Goal: Task Accomplishment & Management: Complete application form

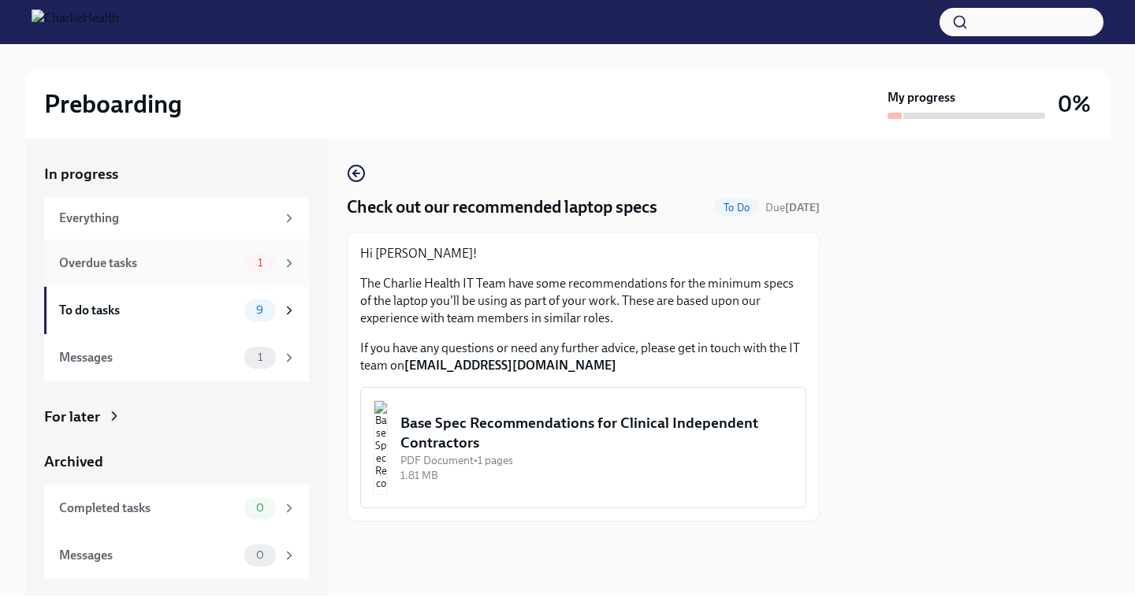
click at [195, 260] on div "Overdue tasks" at bounding box center [148, 263] width 179 height 17
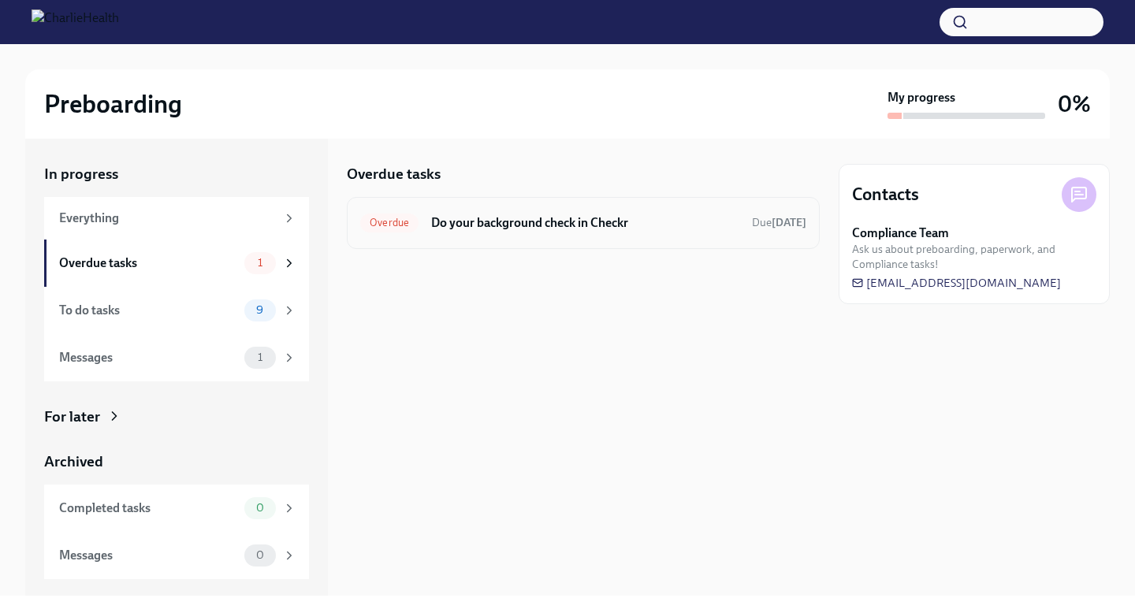
click at [534, 222] on h6 "Do your background check in Checkr" at bounding box center [585, 222] width 308 height 17
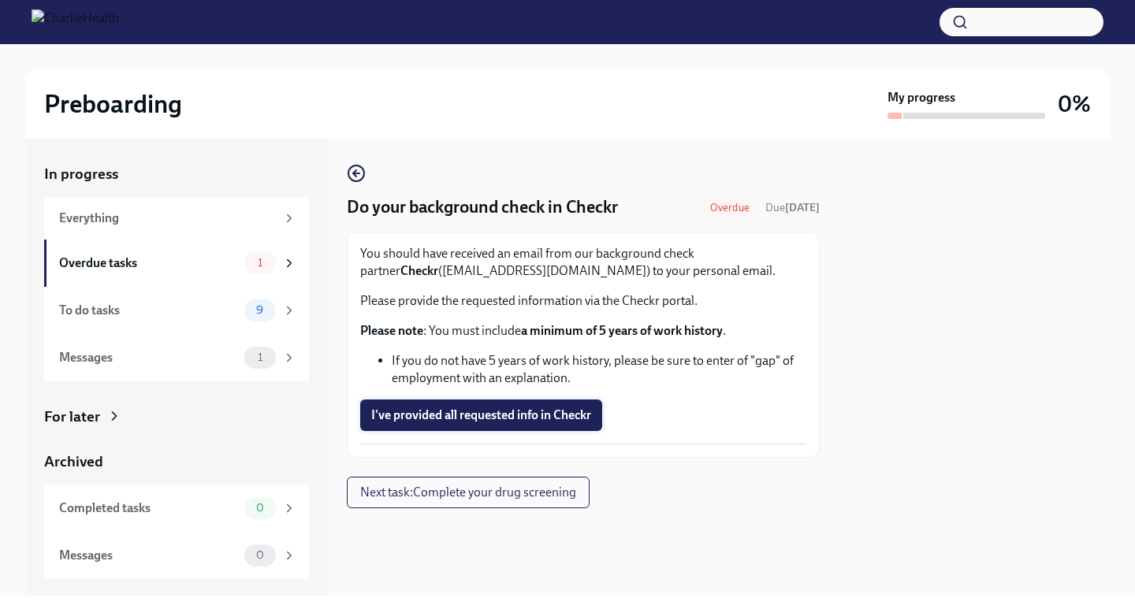
click at [515, 416] on span "I've provided all requested info in Checkr" at bounding box center [481, 415] width 220 height 16
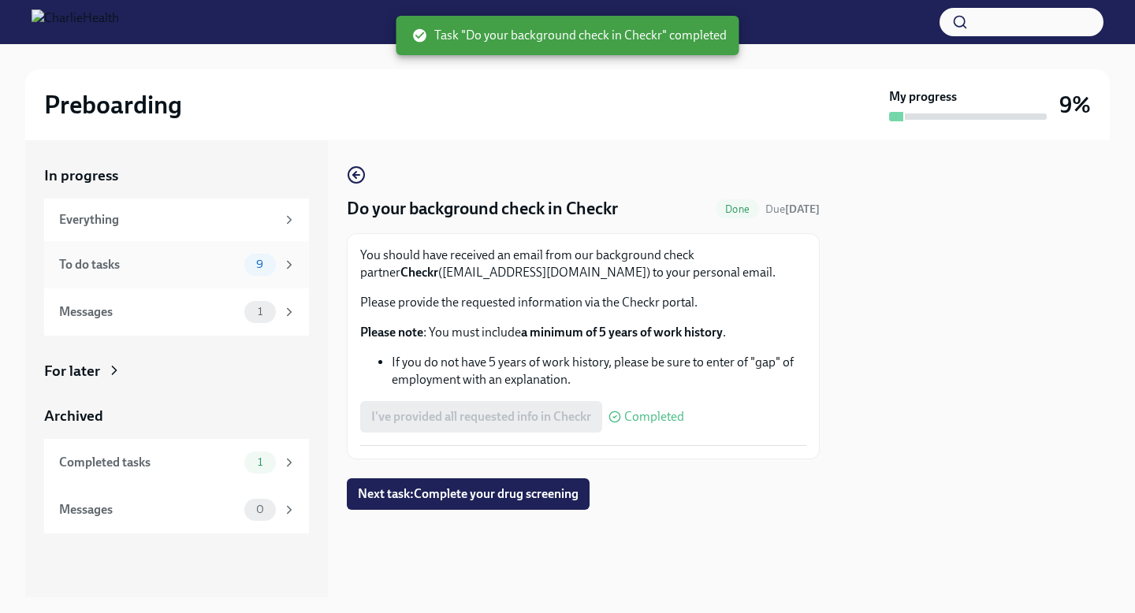
click at [203, 258] on div "To do tasks" at bounding box center [148, 264] width 179 height 17
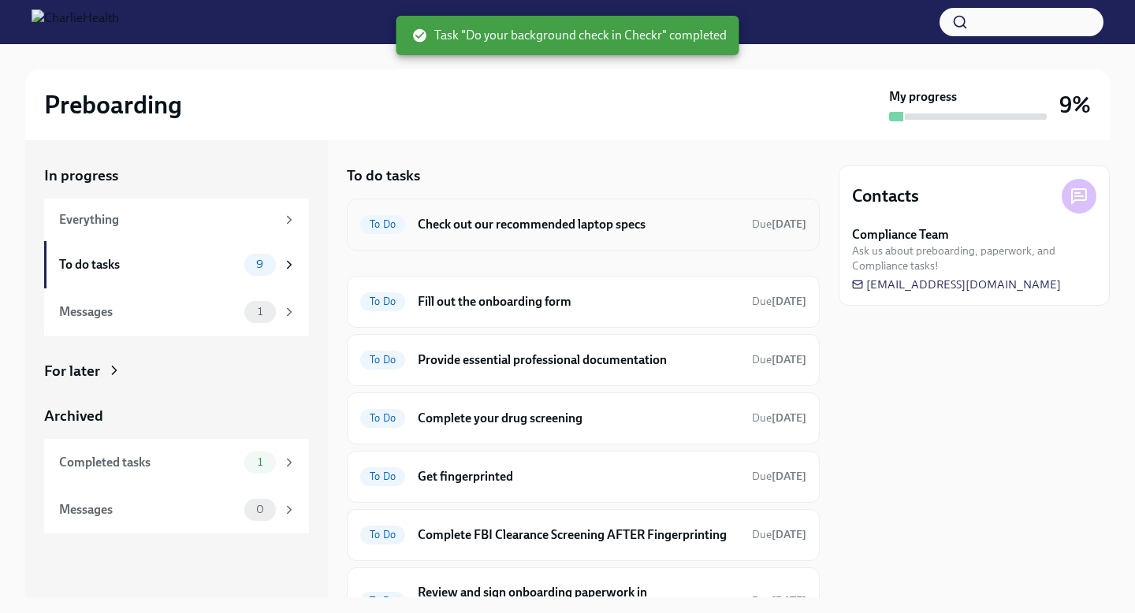
click at [572, 229] on h6 "Check out our recommended laptop specs" at bounding box center [579, 224] width 322 height 17
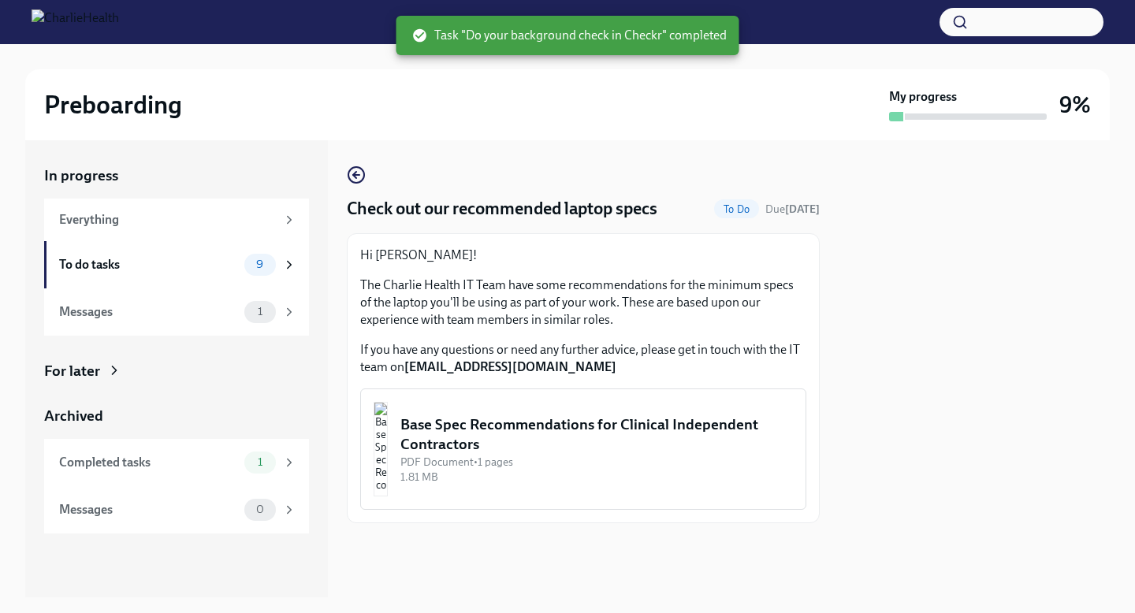
click at [501, 456] on div "PDF Document • 1 pages" at bounding box center [596, 462] width 392 height 15
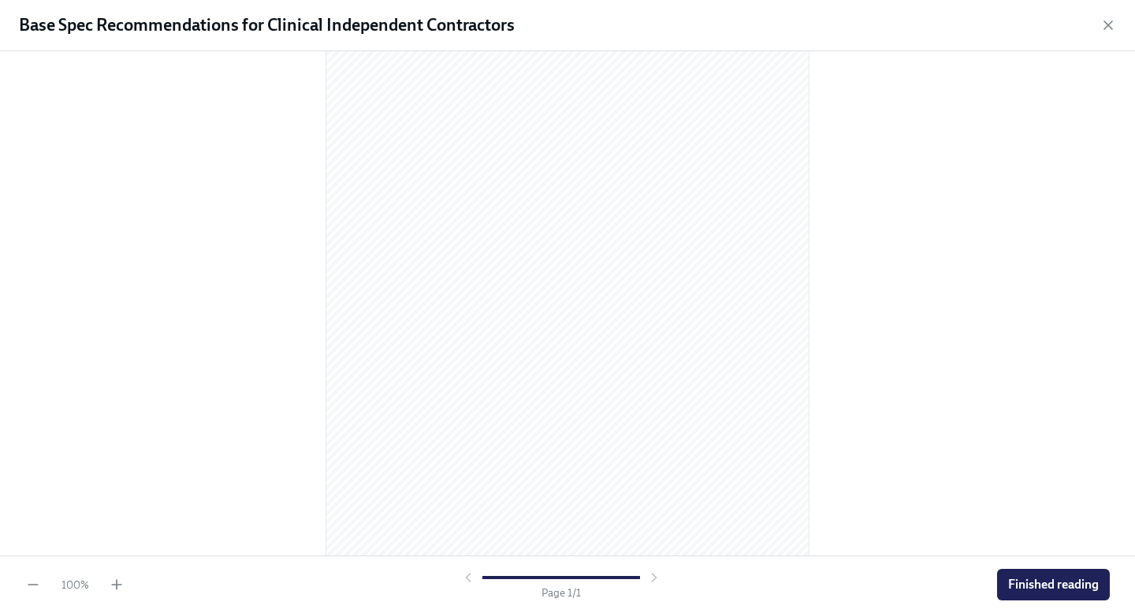
scroll to position [147, 0]
click at [1095, 574] on button "Finished reading" at bounding box center [1053, 585] width 113 height 32
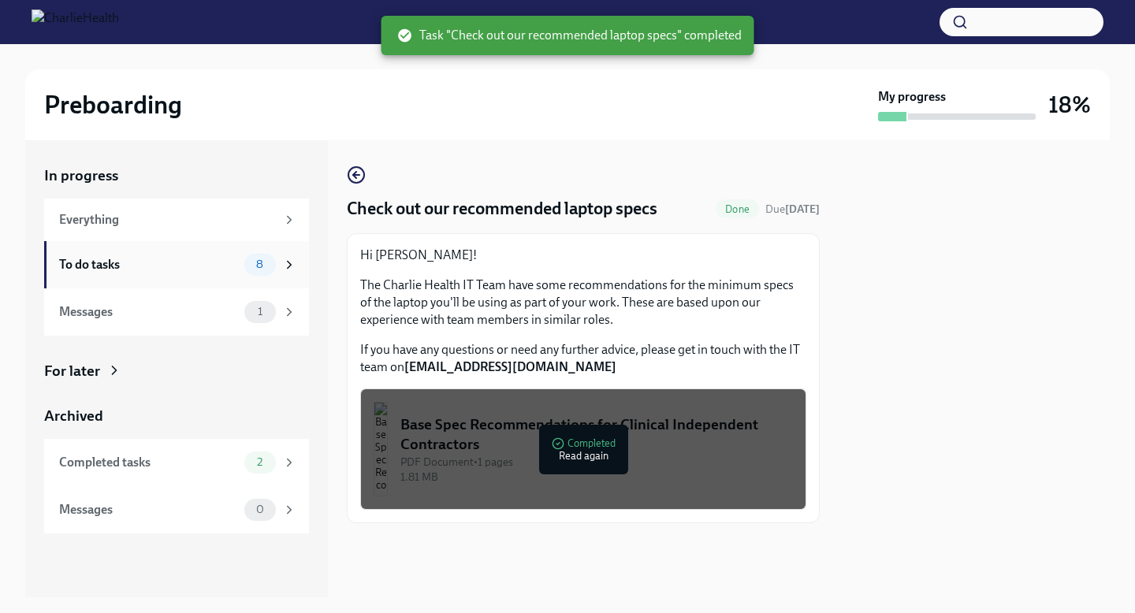
click at [214, 264] on div "To do tasks" at bounding box center [148, 264] width 179 height 17
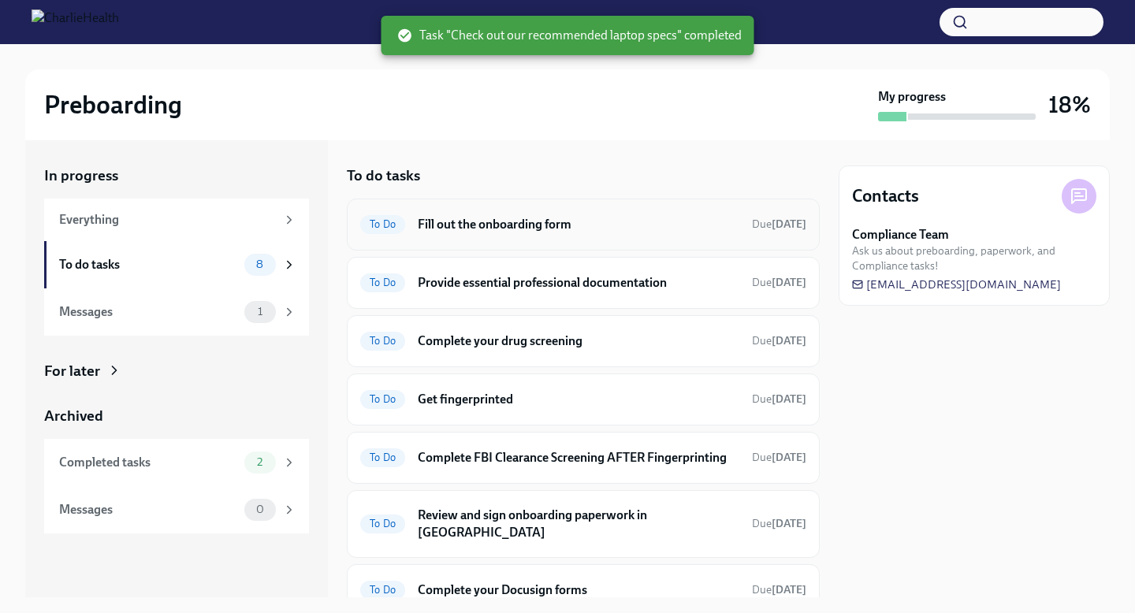
click at [572, 228] on h6 "Fill out the onboarding form" at bounding box center [579, 224] width 322 height 17
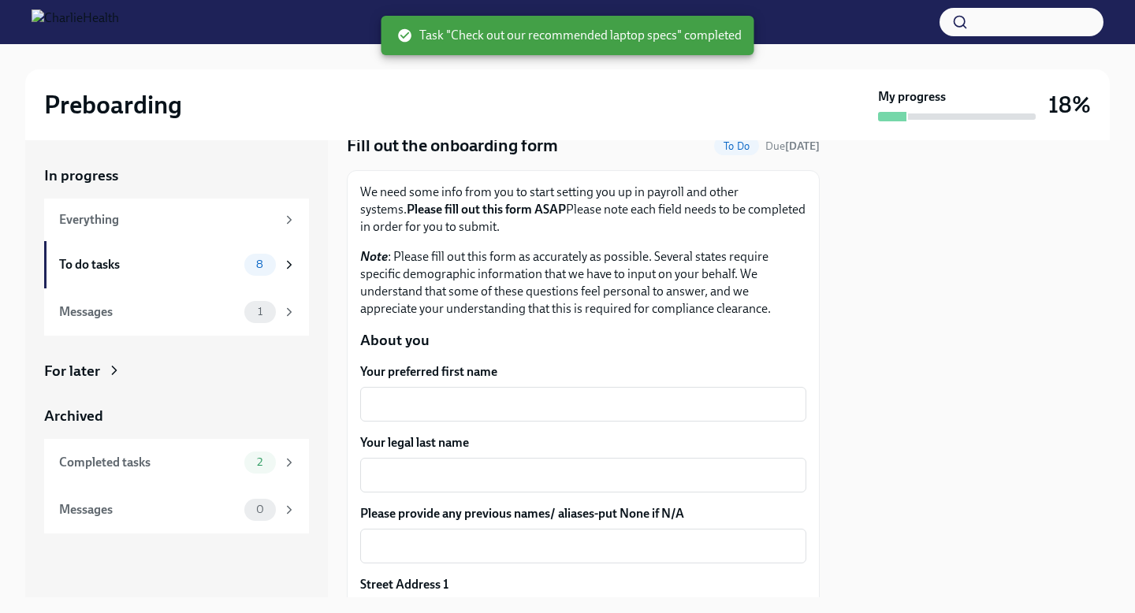
scroll to position [86, 0]
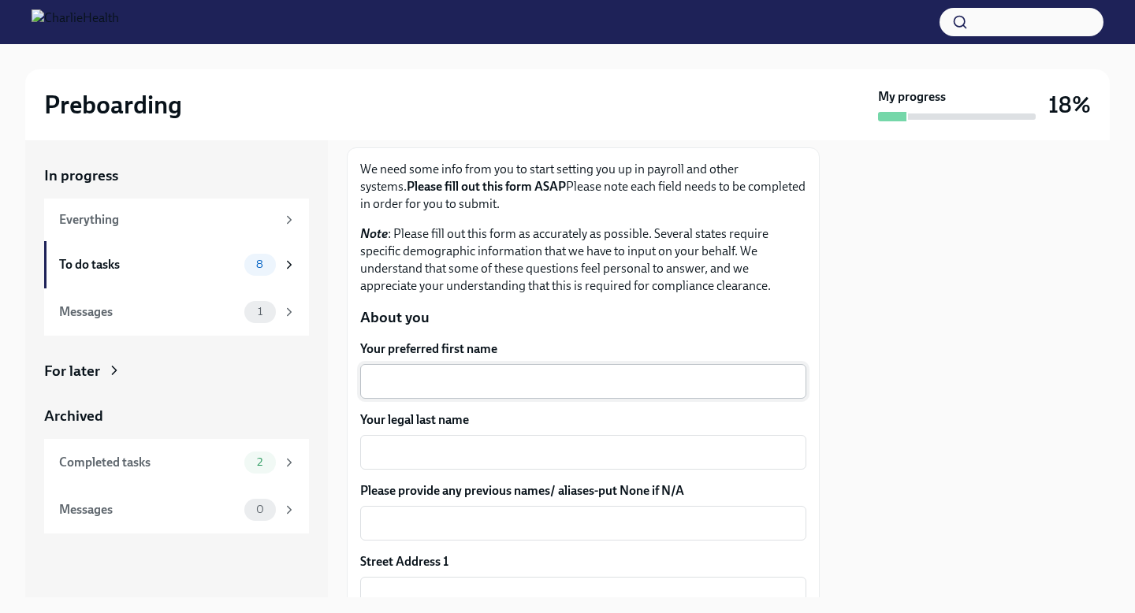
click at [478, 367] on div "x ​" at bounding box center [583, 381] width 446 height 35
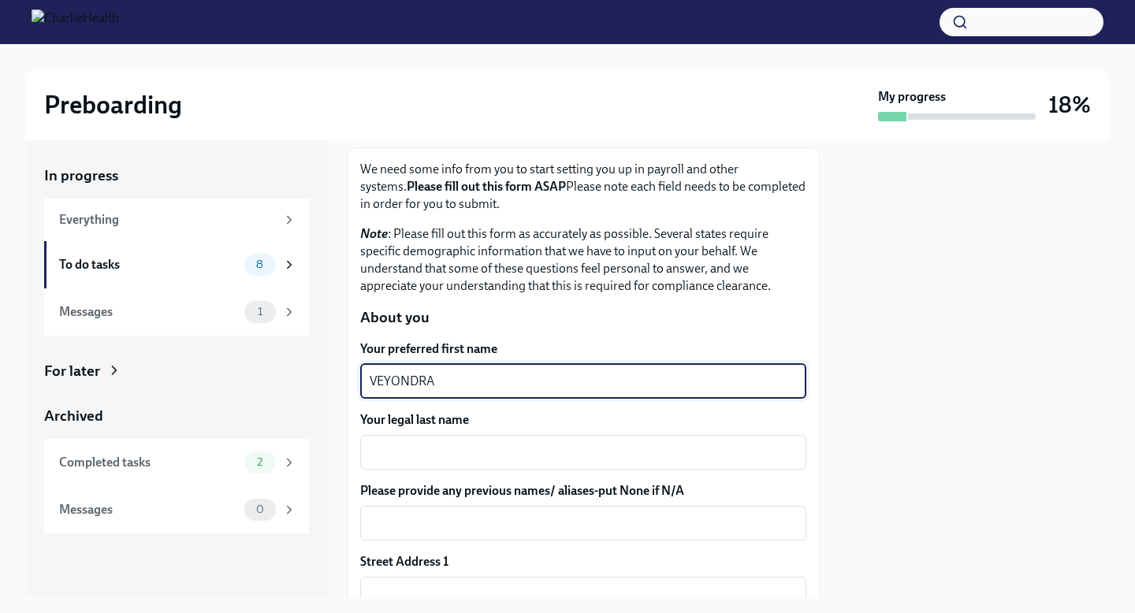
type textarea "VEYONDRA"
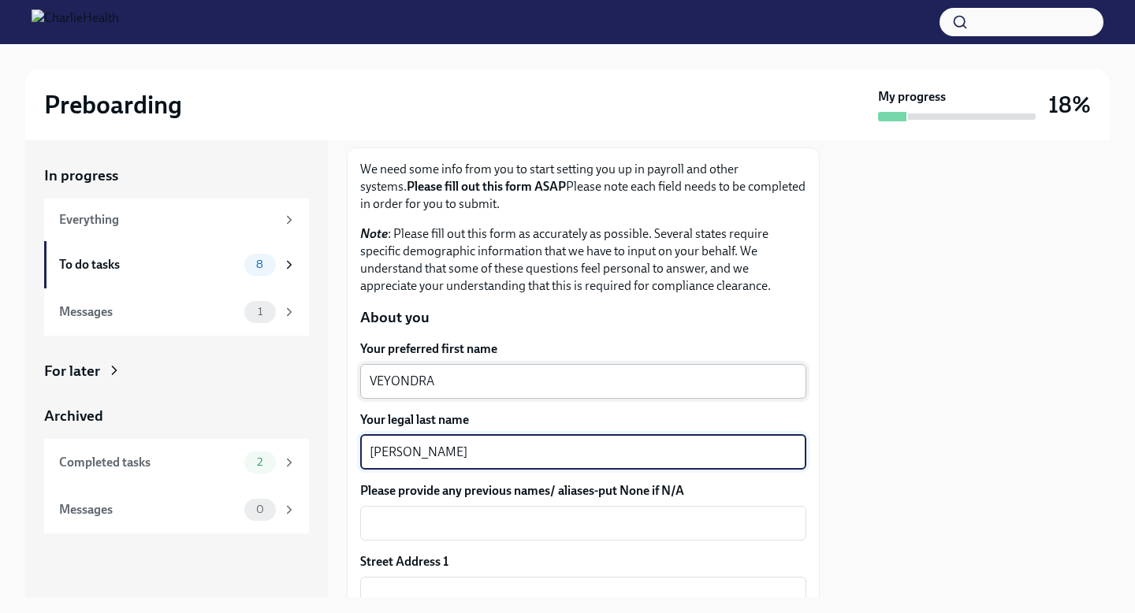
type textarea "[PERSON_NAME]"
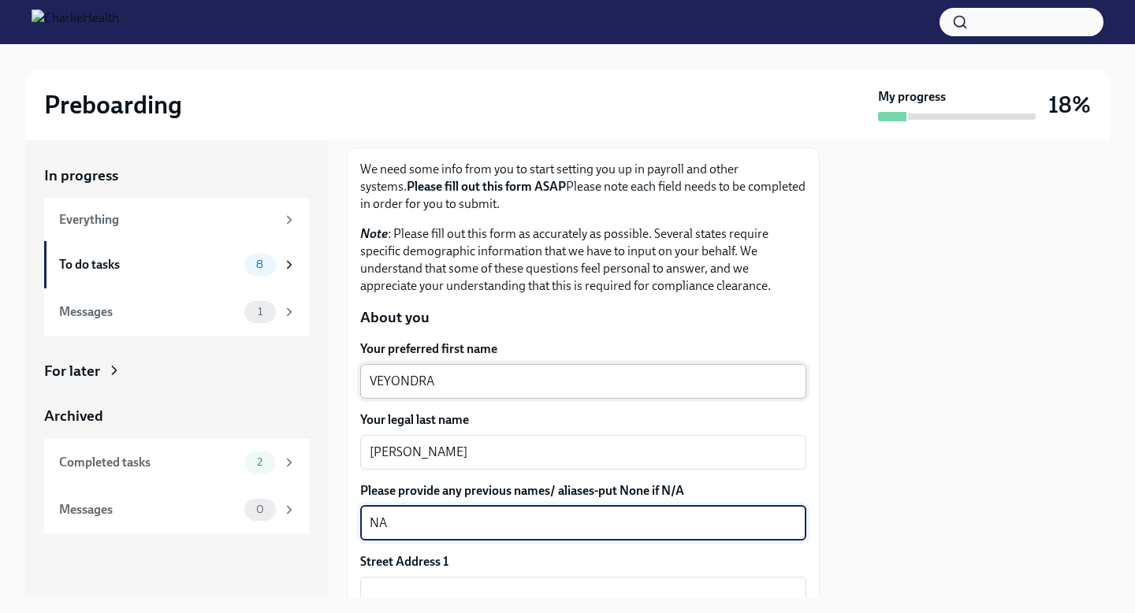
type textarea "NA"
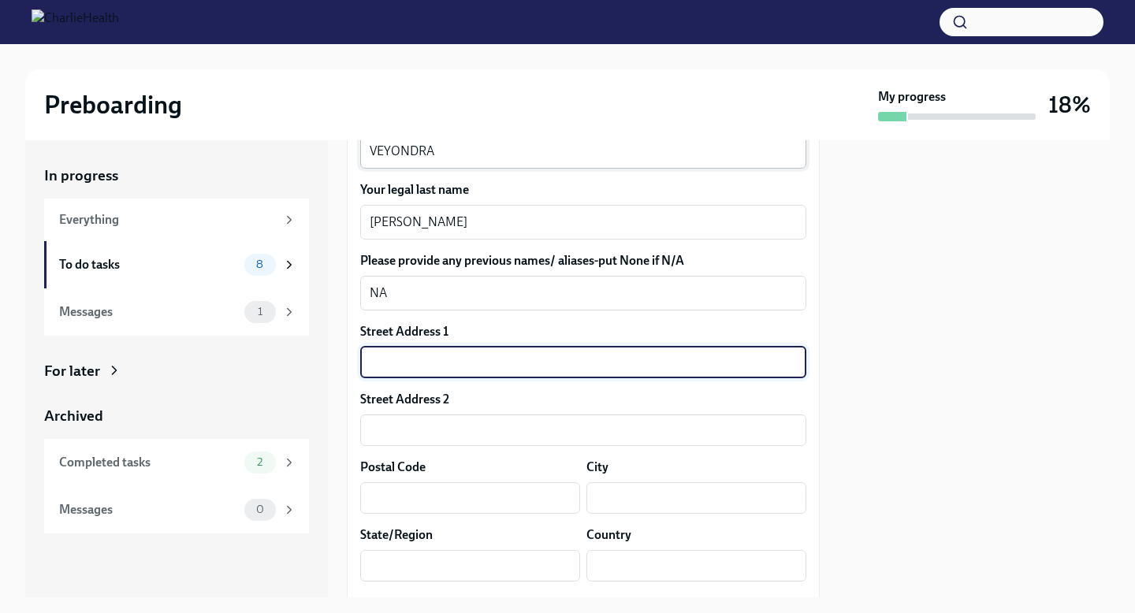
scroll to position [322, 0]
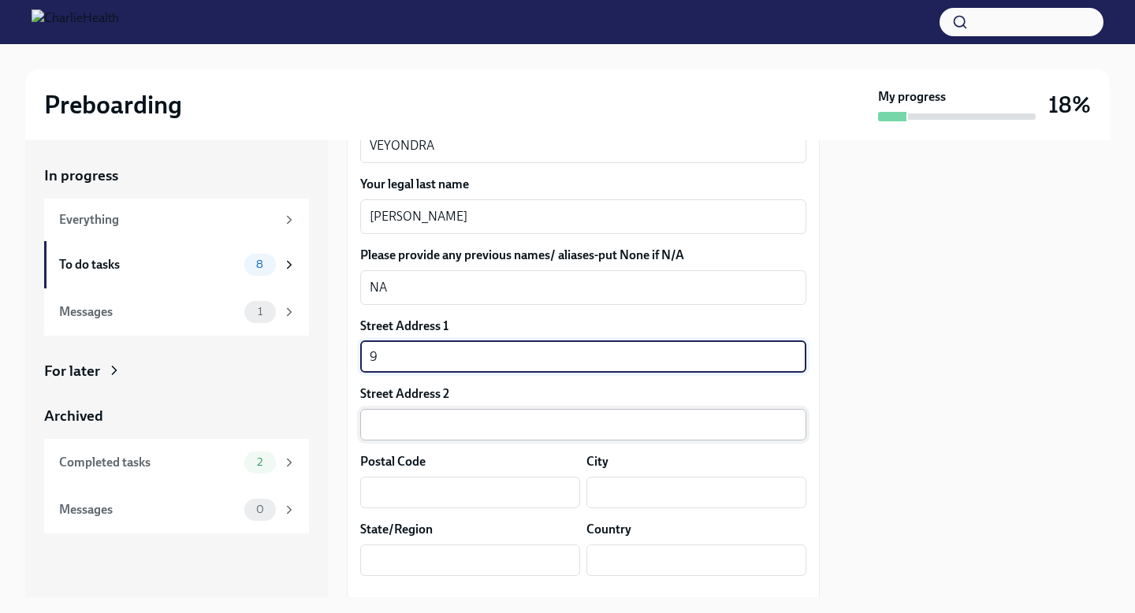
type input "9370 SW 8TH ST"
type input "33428"
type input "BOCA RATON"
type input "[US_STATE]"
type input "US"
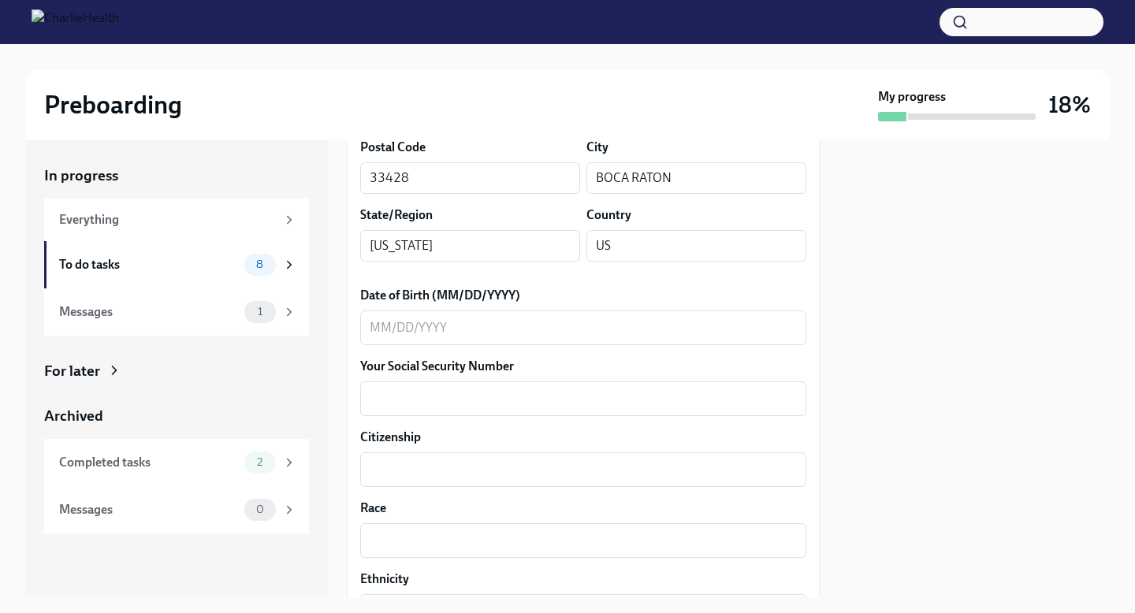
scroll to position [644, 0]
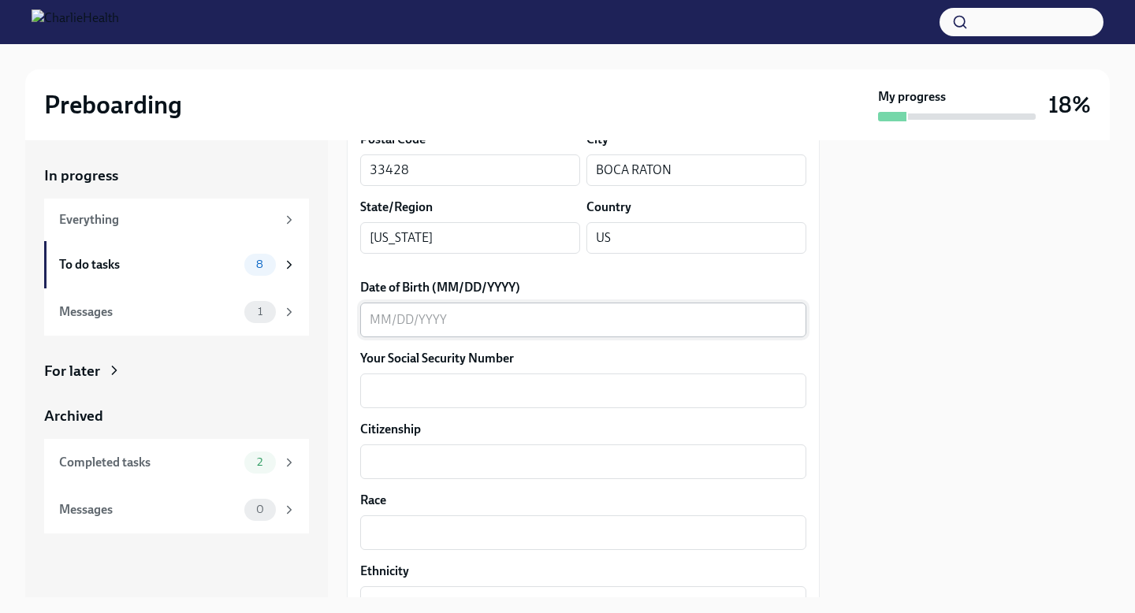
type input "[STREET_ADDRESS]"
click at [612, 332] on div "x ​" at bounding box center [583, 320] width 446 height 35
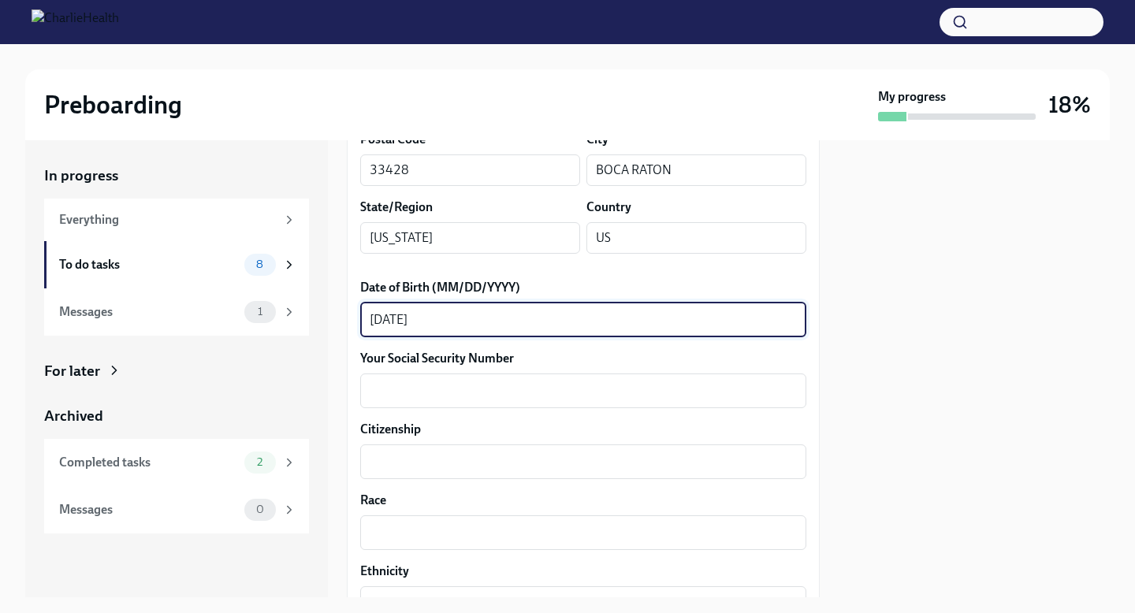
type textarea "[DATE]"
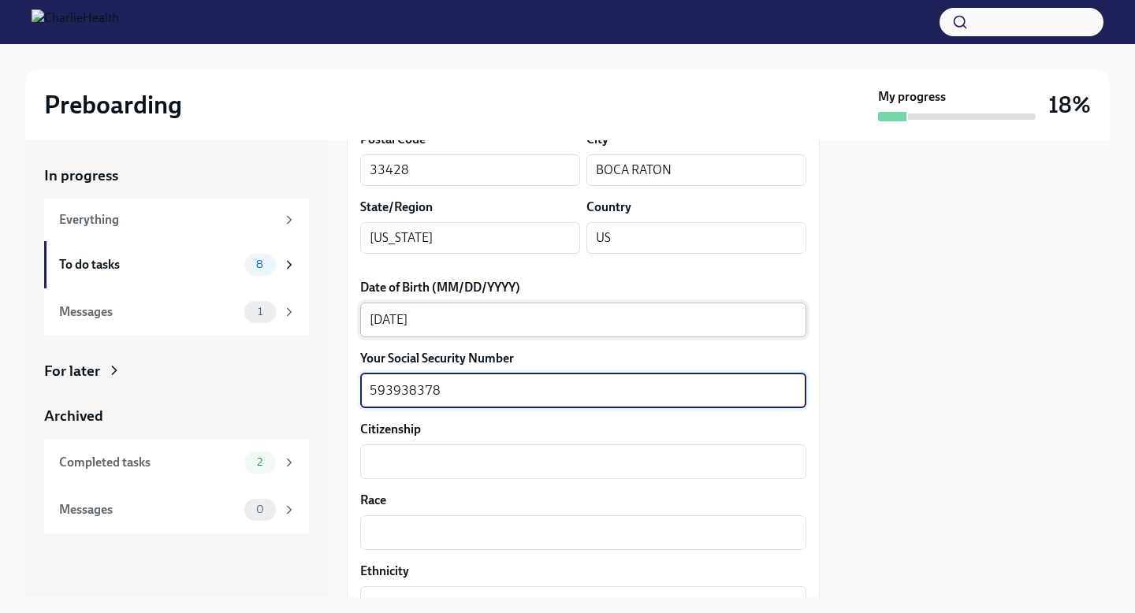
type textarea "593938378"
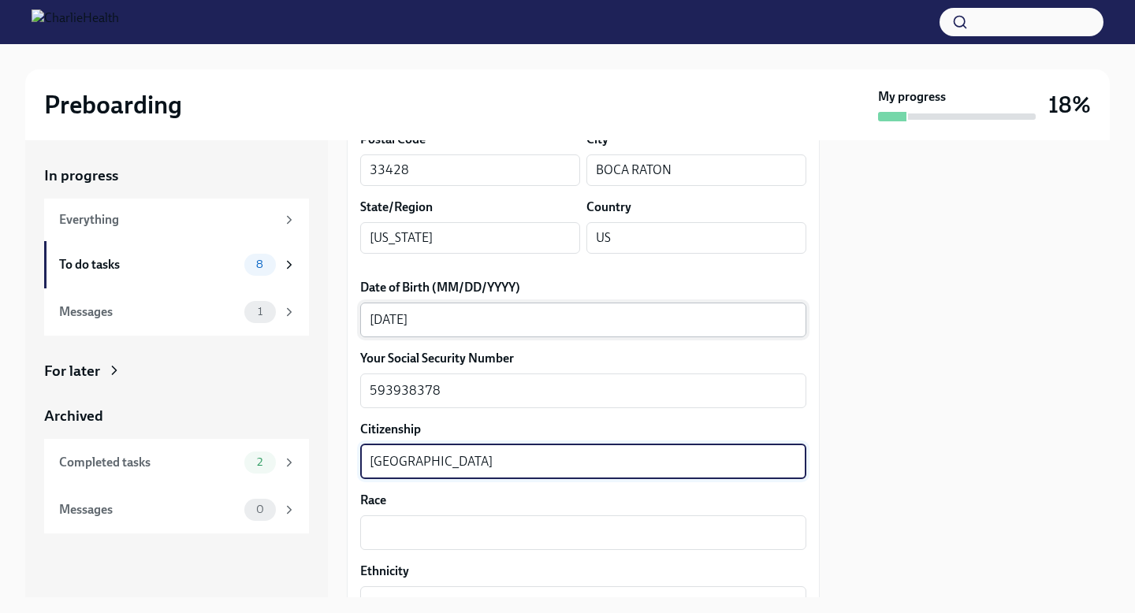
type textarea "[GEOGRAPHIC_DATA]"
type textarea "N"
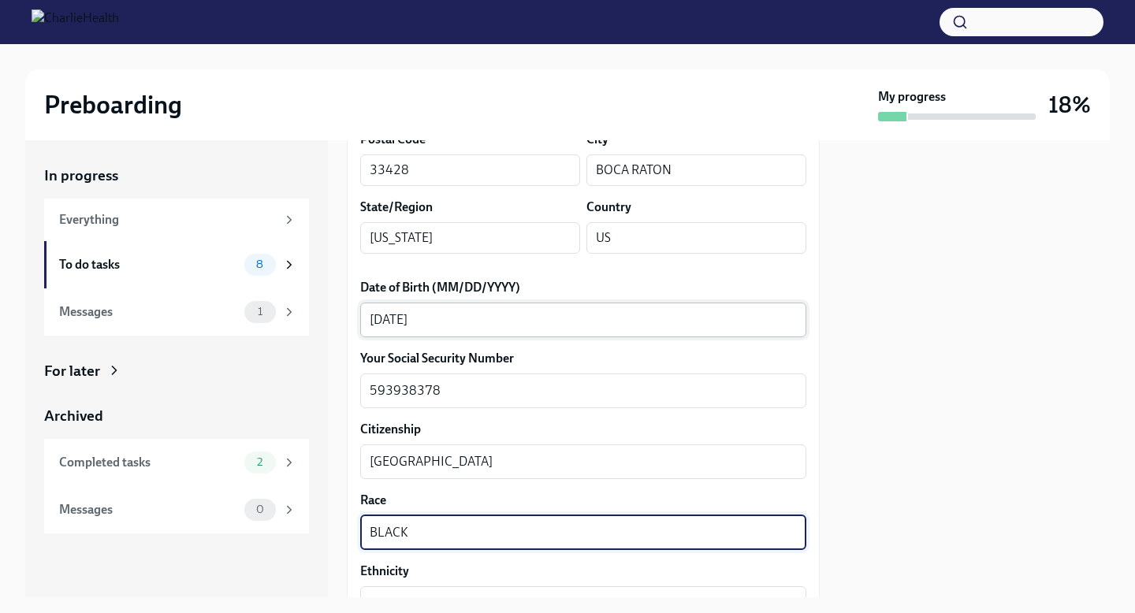
type textarea "BLACK"
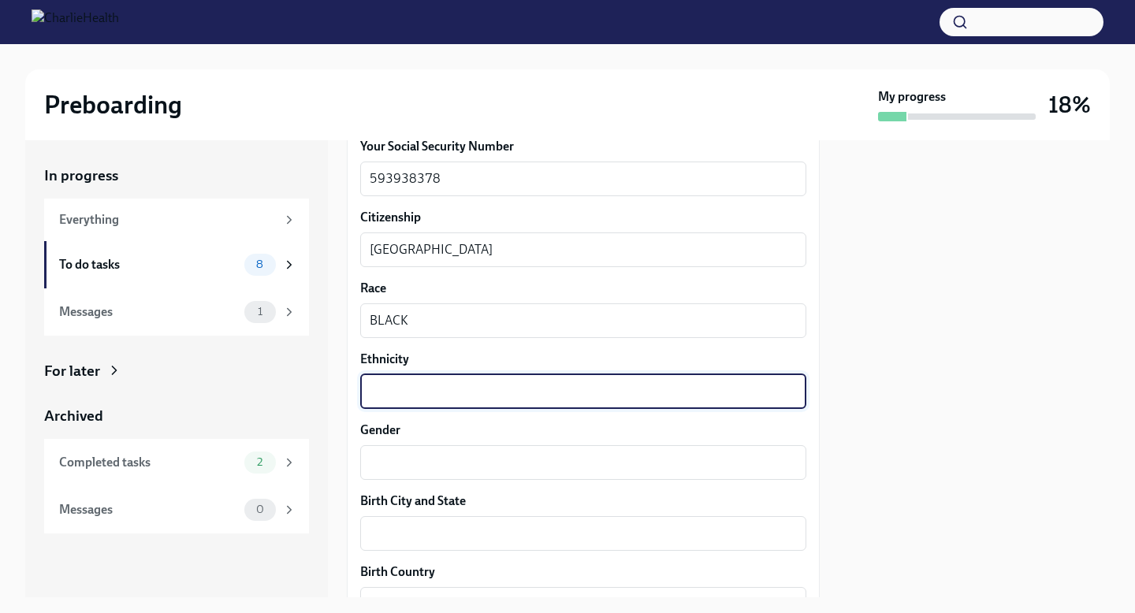
scroll to position [861, 0]
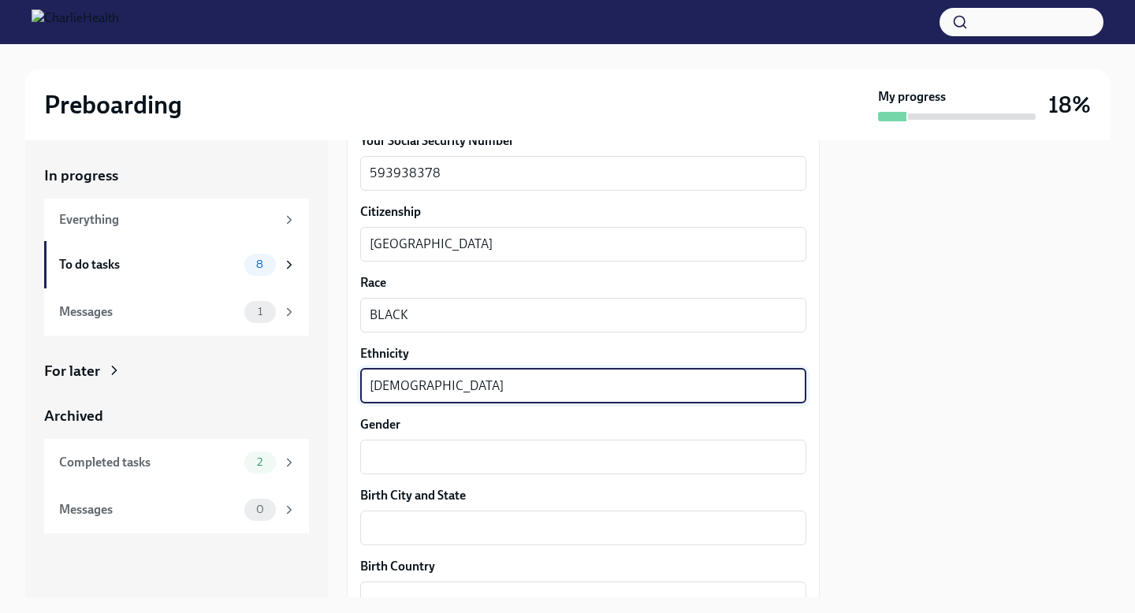
type textarea "[DEMOGRAPHIC_DATA]"
click at [428, 452] on textarea "Gender" at bounding box center [583, 457] width 427 height 19
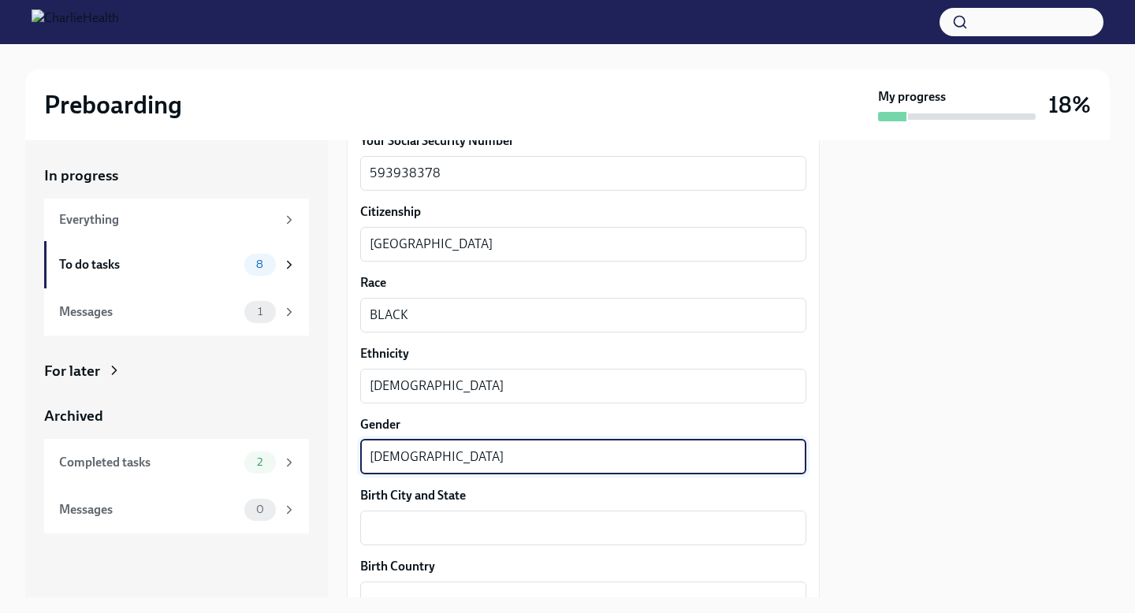
type textarea "[DEMOGRAPHIC_DATA]"
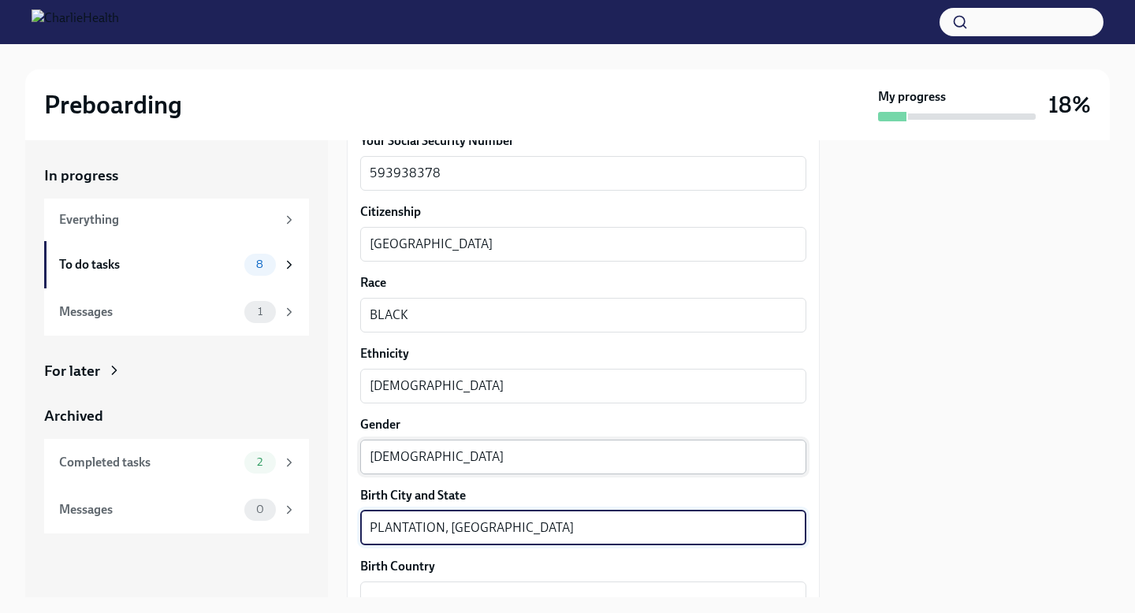
type textarea "PLANTATION, [GEOGRAPHIC_DATA]"
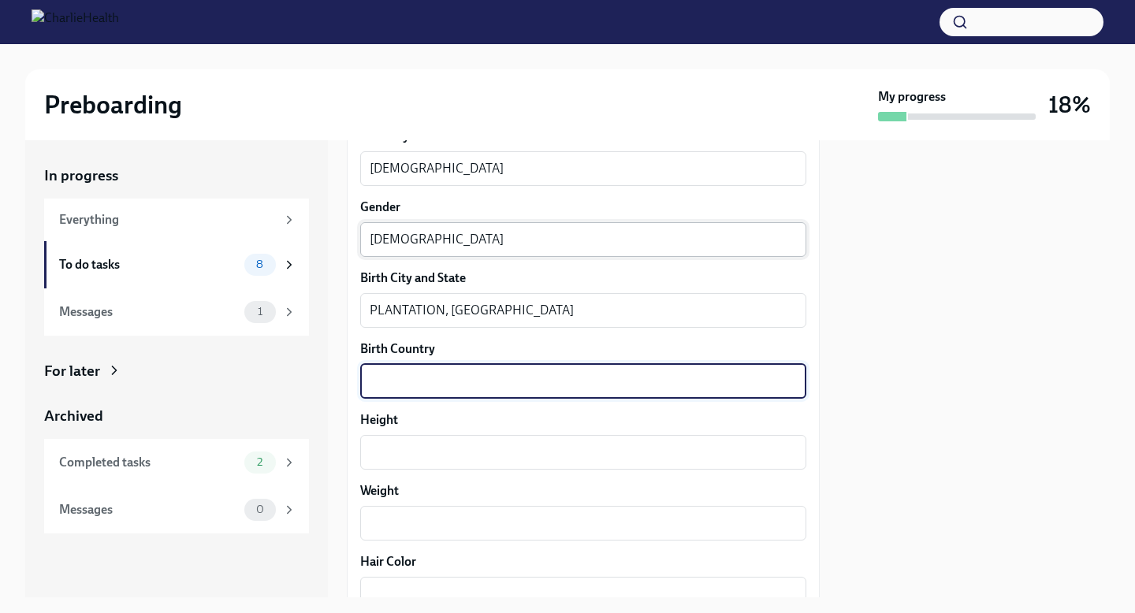
scroll to position [1081, 0]
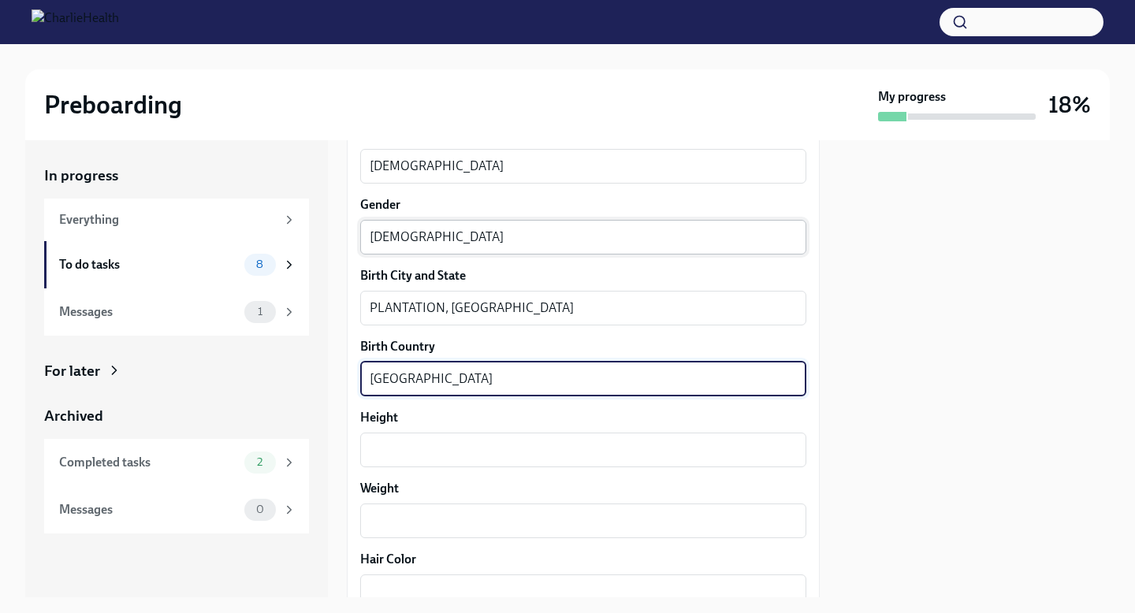
type textarea "[GEOGRAPHIC_DATA]"
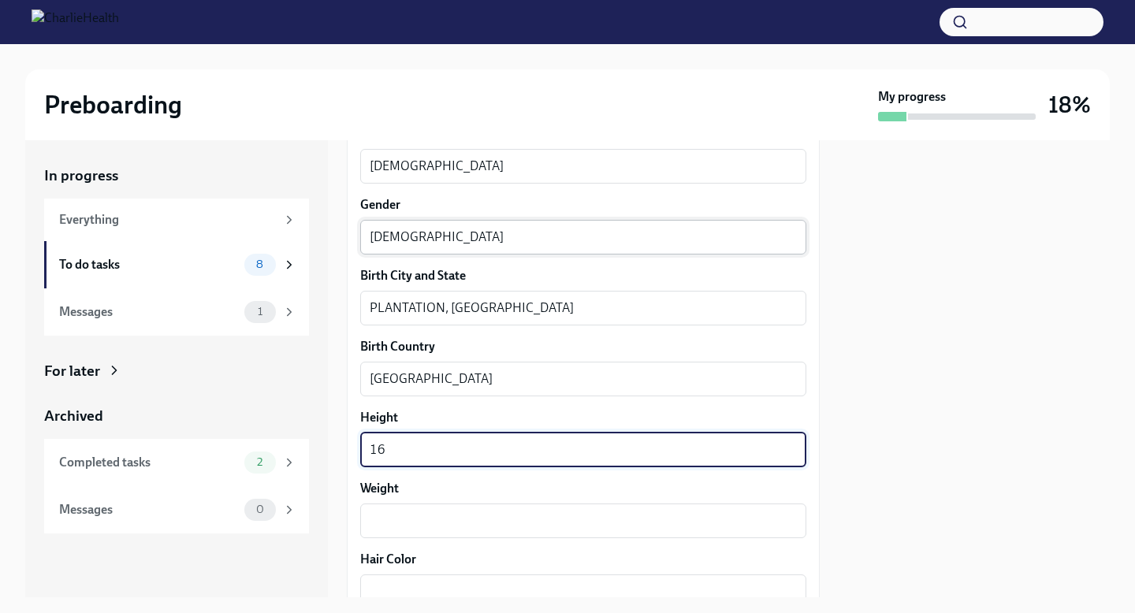
type textarea "1"
type textarea "5'1"
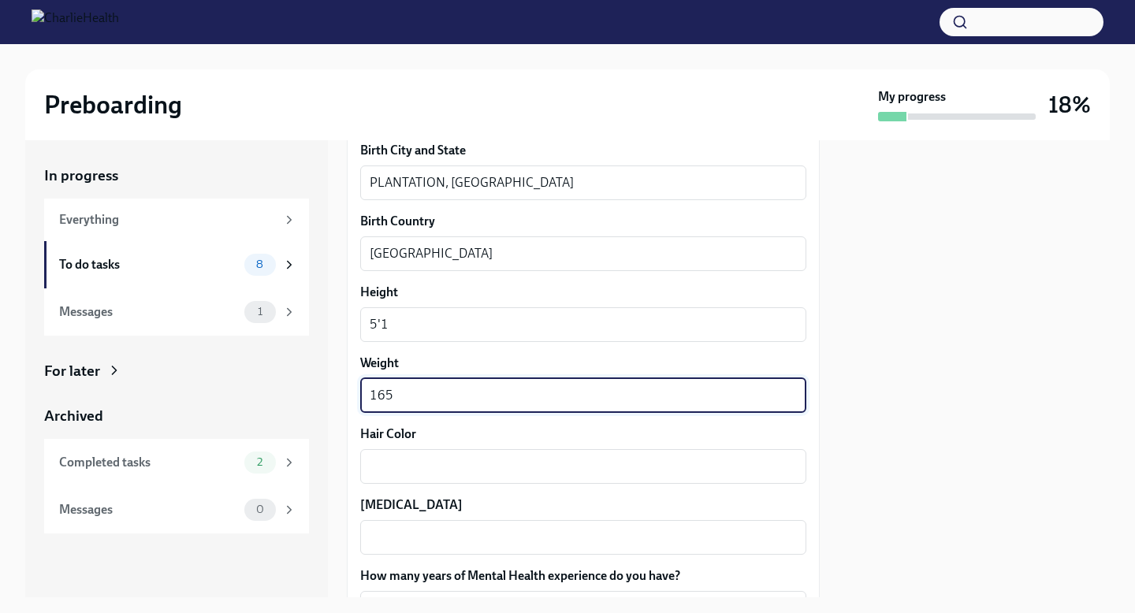
scroll to position [1236, 0]
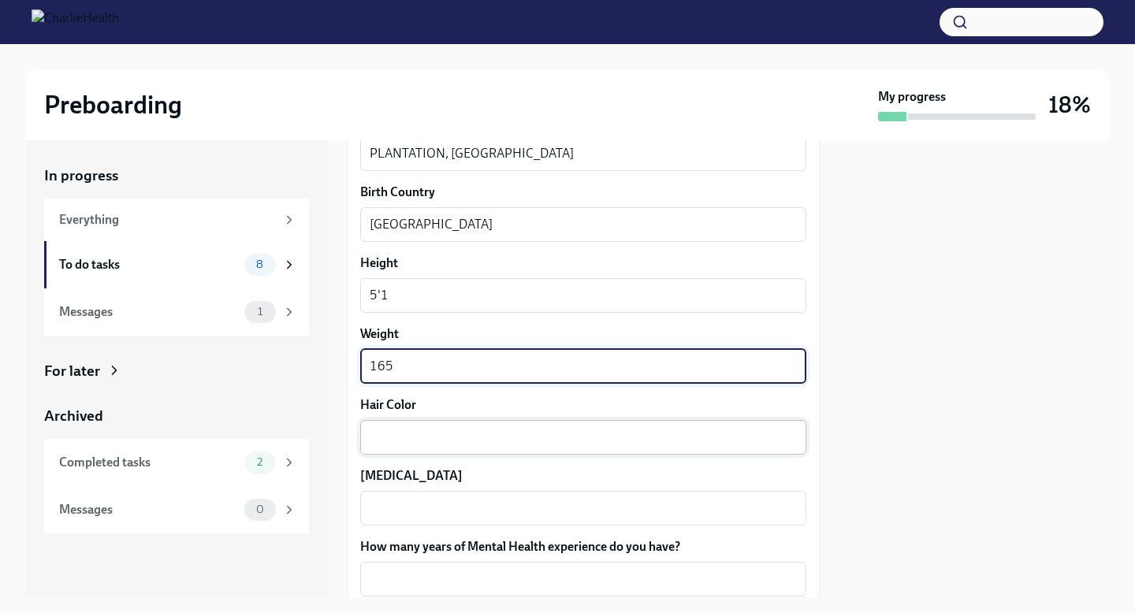
type textarea "165"
click at [466, 442] on textarea "Hair Color" at bounding box center [583, 437] width 427 height 19
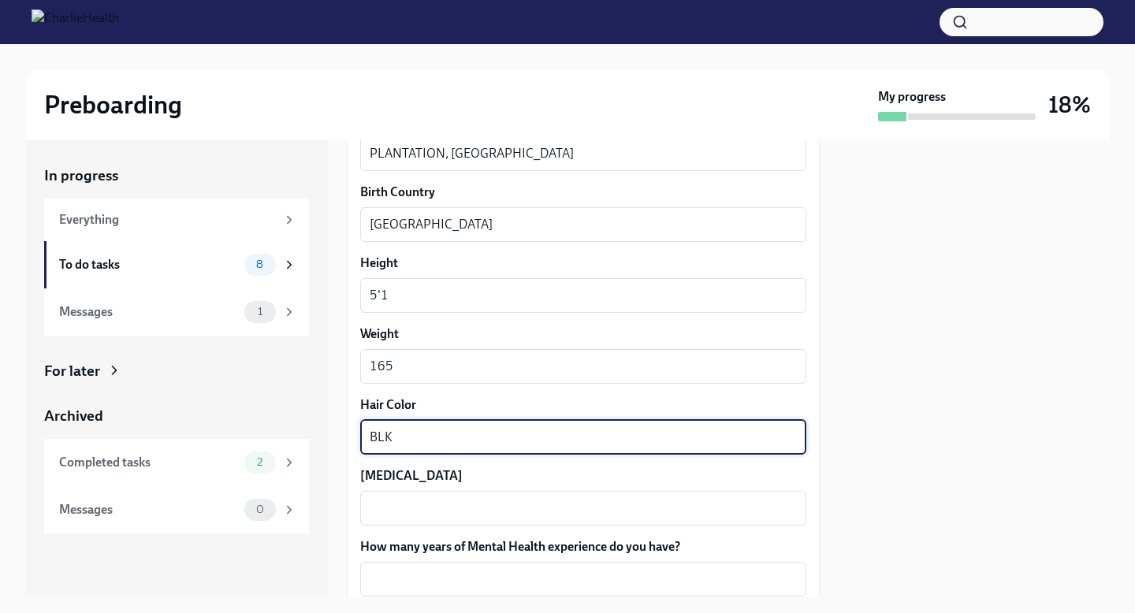
type textarea "BLK"
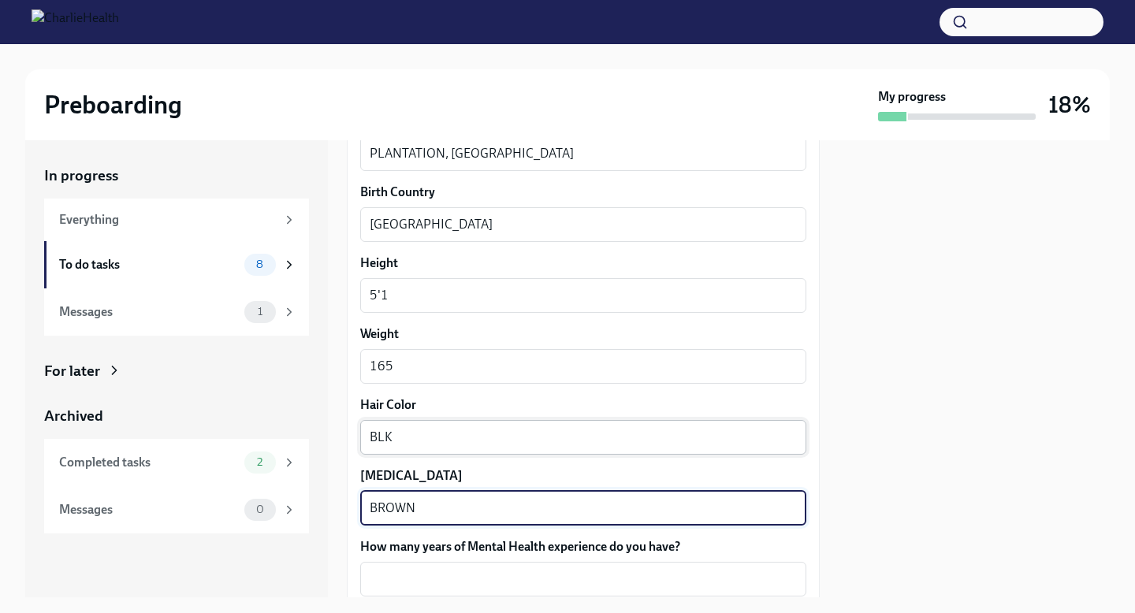
type textarea "BROWN"
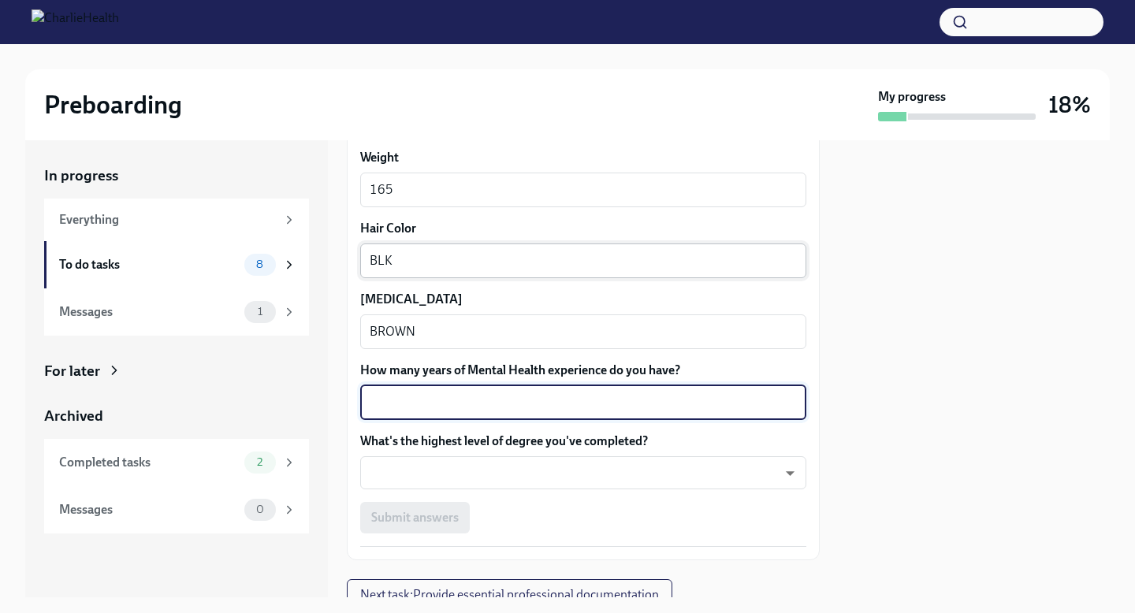
scroll to position [1413, 0]
type textarea "2"
click at [532, 464] on body "Preboarding My progress 18% In progress Everything To do tasks 8 Messages 1 For…" at bounding box center [567, 306] width 1135 height 613
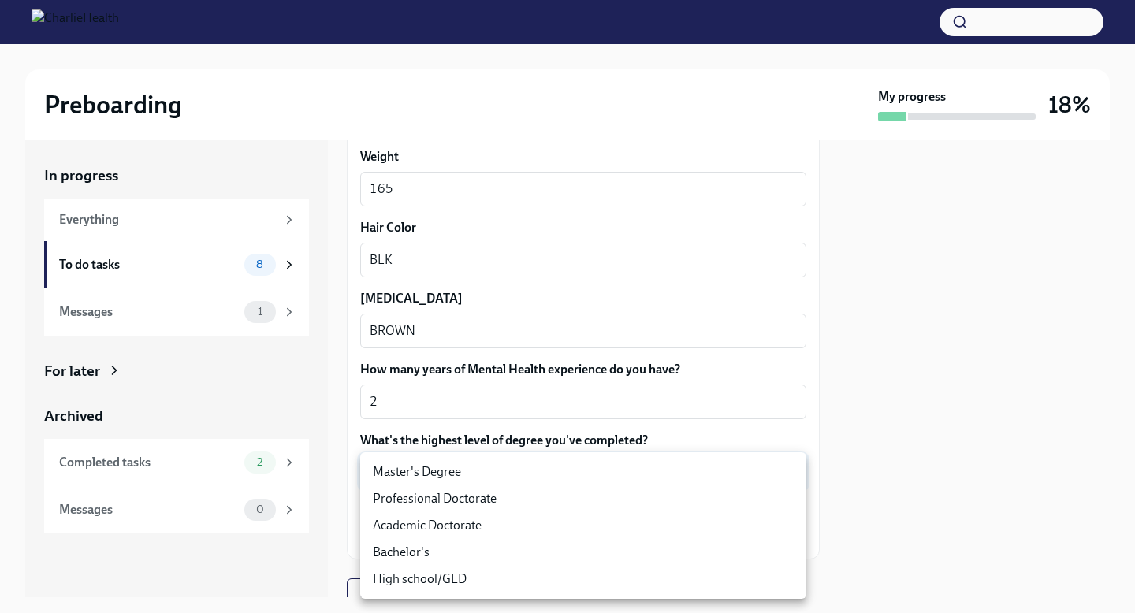
click at [502, 463] on li "Master's Degree" at bounding box center [583, 472] width 446 height 27
type input "2vBr-ghkD"
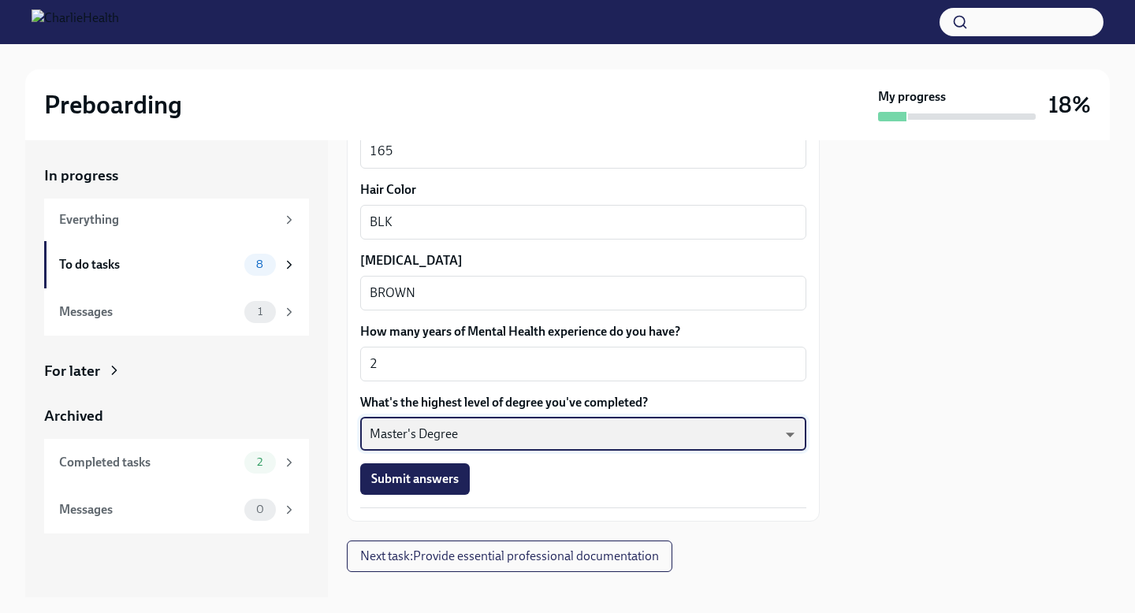
scroll to position [1476, 0]
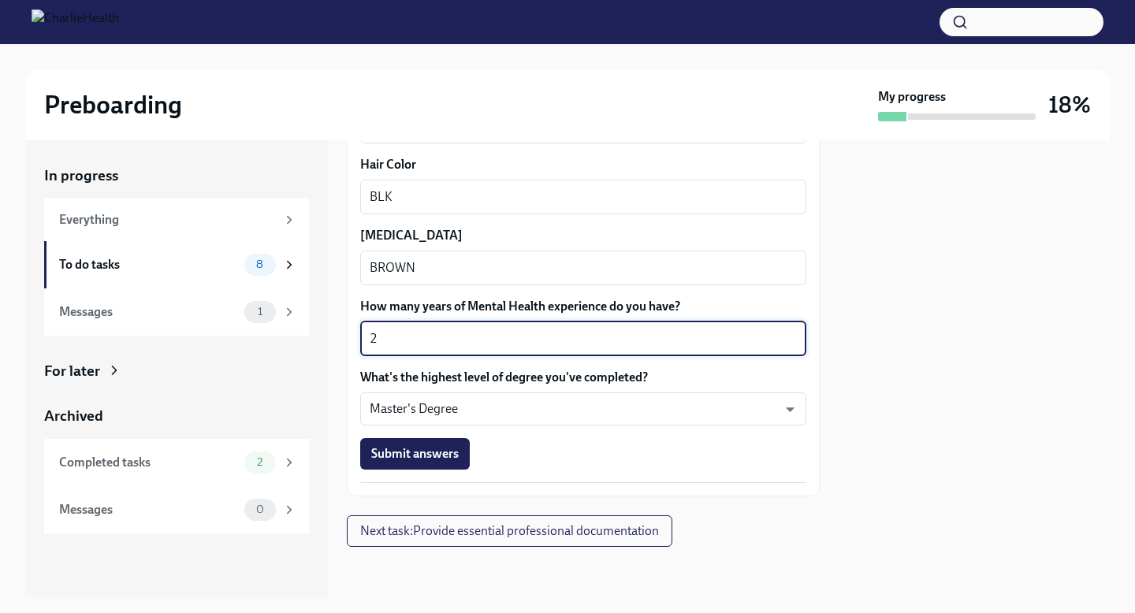
click at [460, 340] on textarea "2" at bounding box center [583, 338] width 427 height 19
click at [415, 441] on button "Submit answers" at bounding box center [415, 454] width 110 height 32
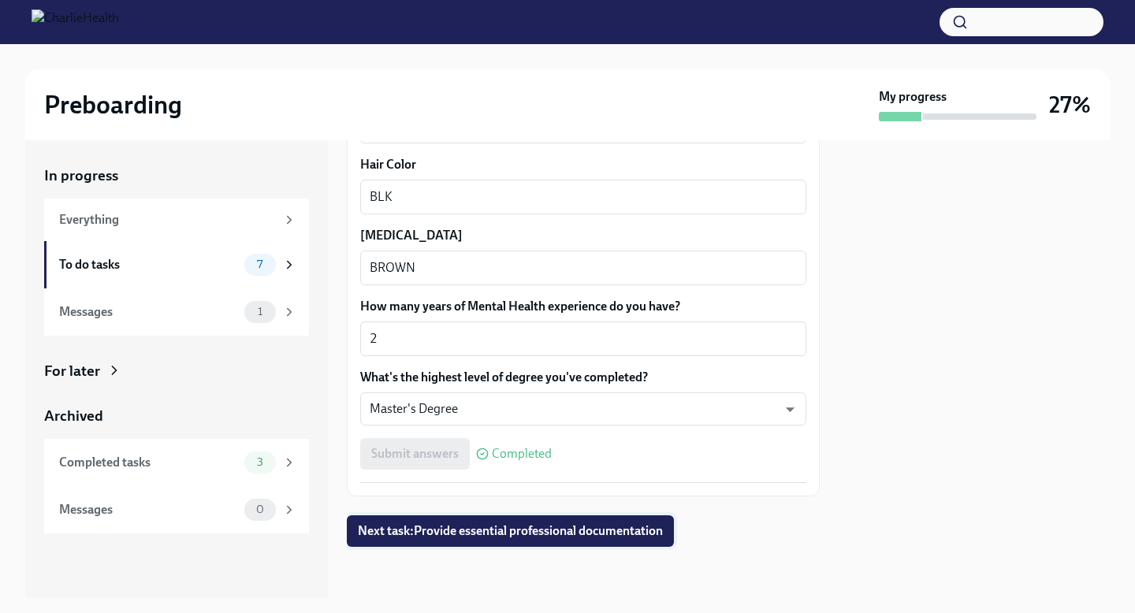
click at [654, 532] on span "Next task : Provide essential professional documentation" at bounding box center [510, 531] width 305 height 16
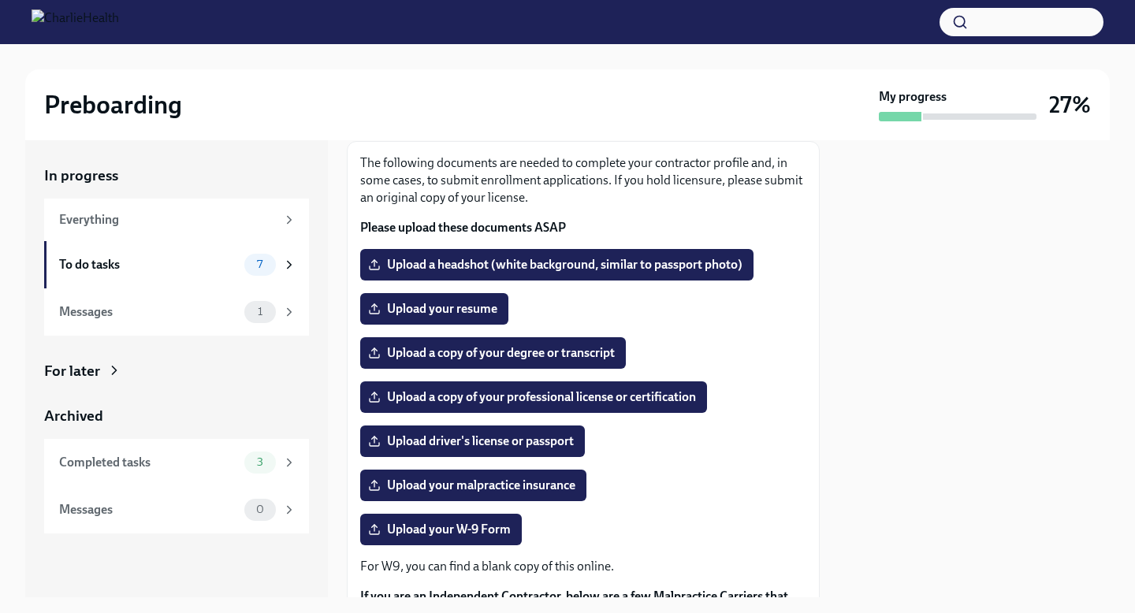
scroll to position [99, 0]
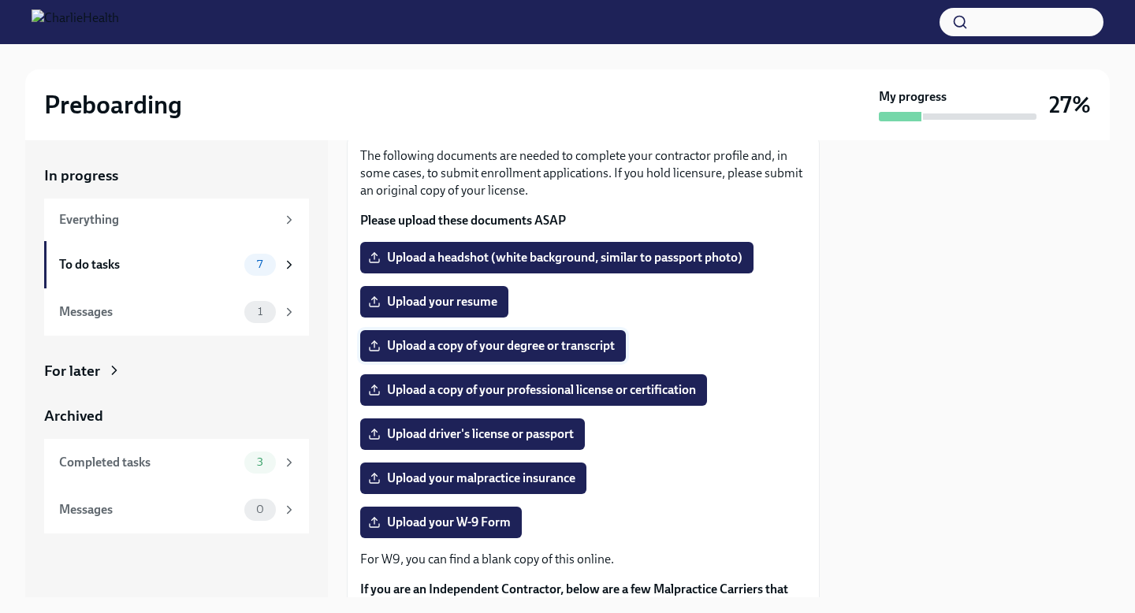
click at [579, 346] on span "Upload a copy of your degree or transcript" at bounding box center [493, 346] width 244 height 16
click at [0, 0] on input "Upload a copy of your degree or transcript" at bounding box center [0, 0] width 0 height 0
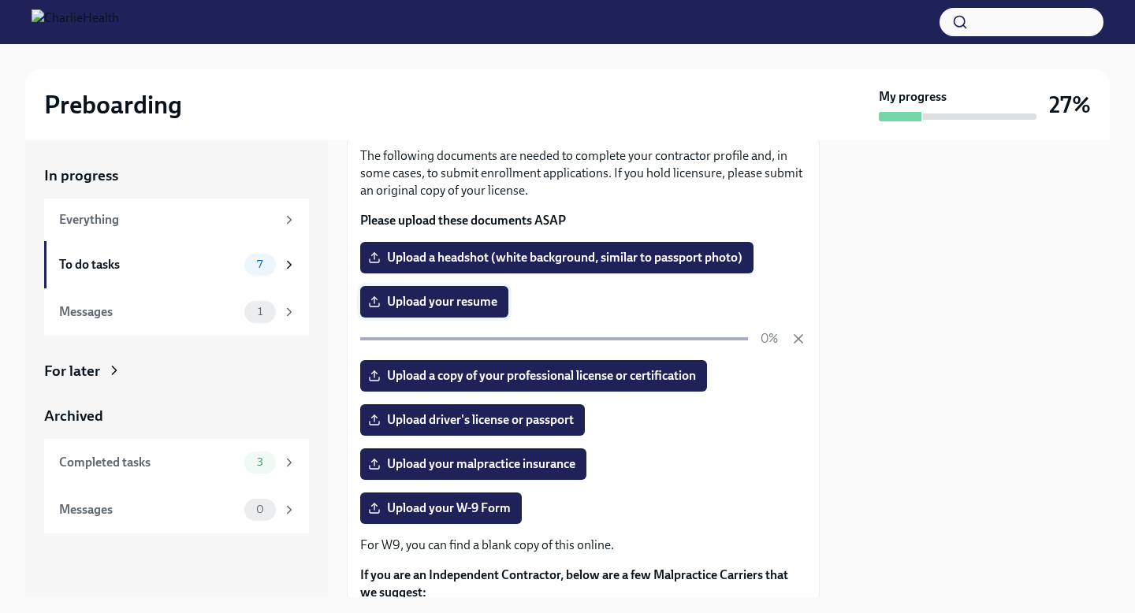
click at [462, 305] on span "Upload your resume" at bounding box center [434, 302] width 126 height 16
click at [0, 0] on input "Upload your resume" at bounding box center [0, 0] width 0 height 0
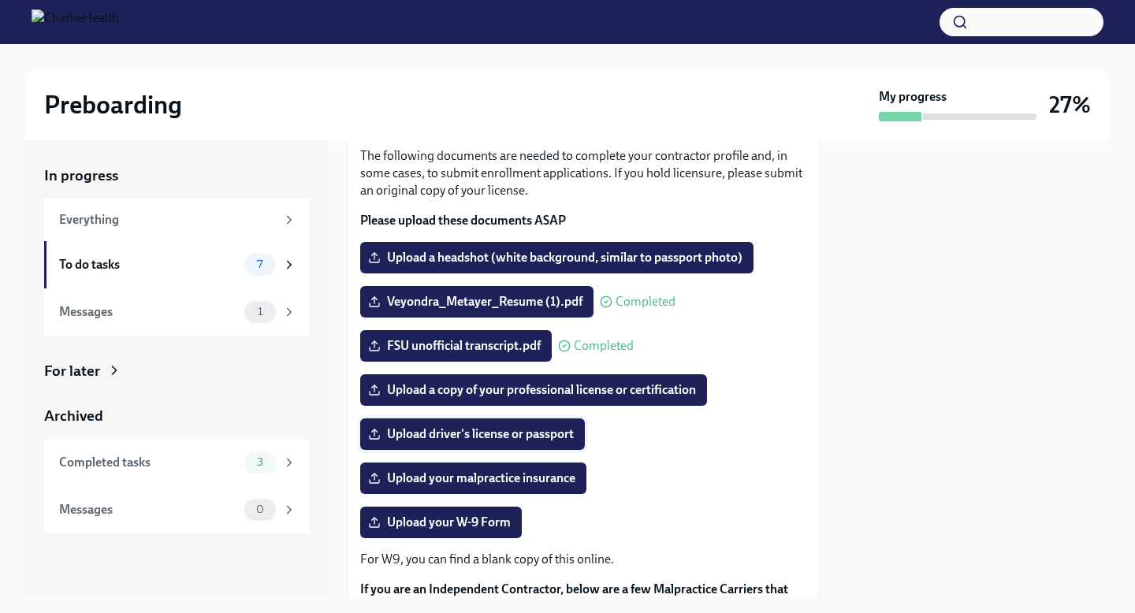
click at [506, 441] on span "Upload driver's license or passport" at bounding box center [472, 434] width 203 height 16
click at [0, 0] on input "Upload driver's license or passport" at bounding box center [0, 0] width 0 height 0
click at [554, 396] on span "Upload a copy of your professional license or certification" at bounding box center [533, 390] width 325 height 16
click at [0, 0] on input "Upload a copy of your professional license or certification" at bounding box center [0, 0] width 0 height 0
click at [534, 430] on span "Upload driver's license or passport" at bounding box center [472, 434] width 203 height 16
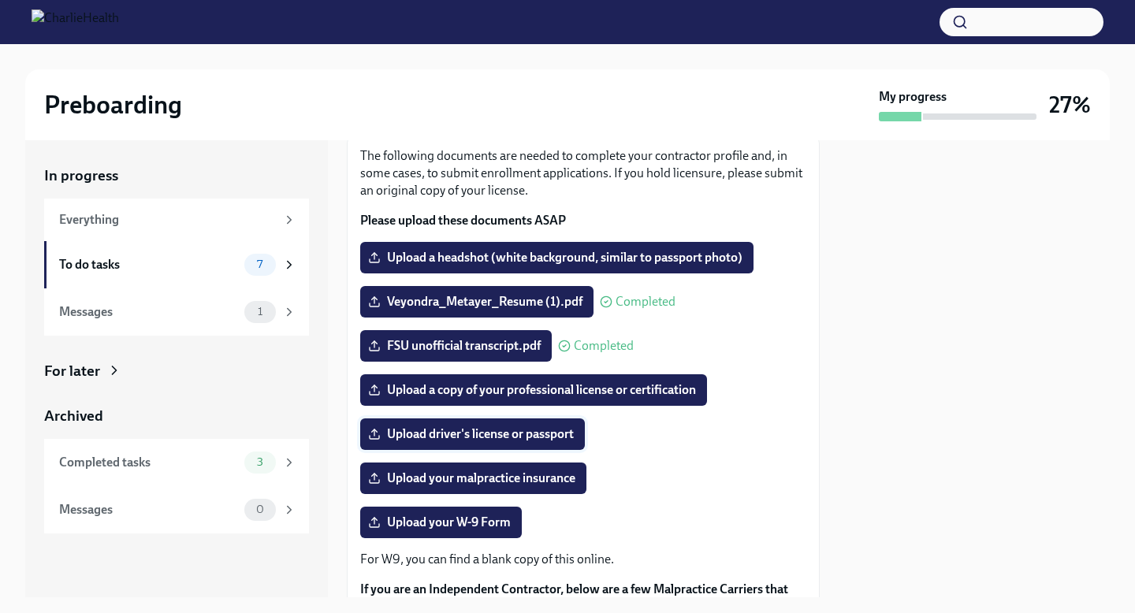
click at [0, 0] on input "Upload driver's license or passport" at bounding box center [0, 0] width 0 height 0
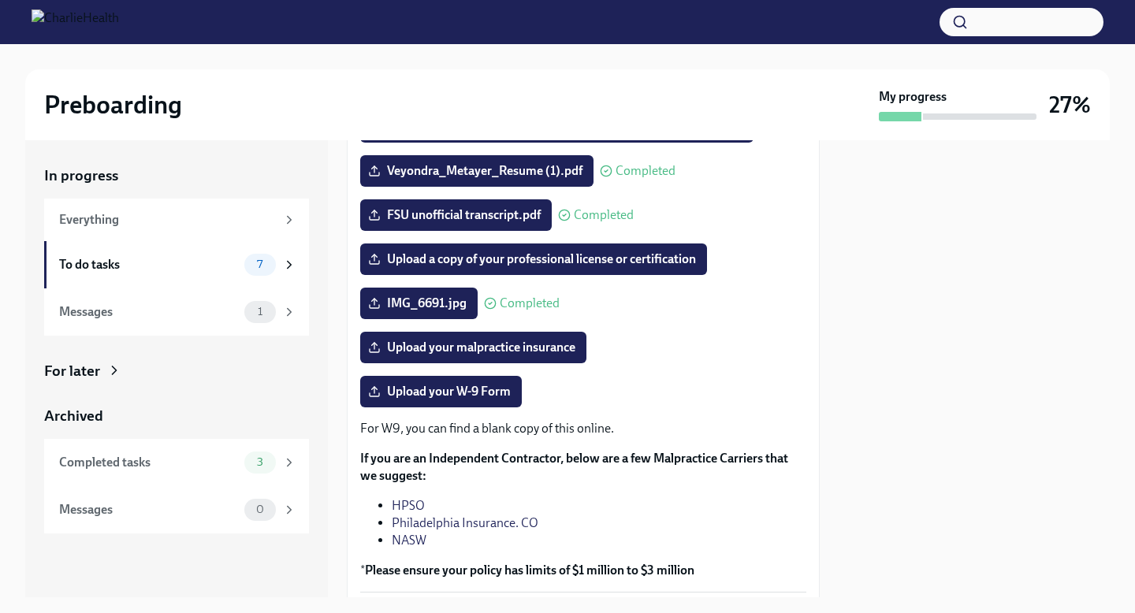
scroll to position [81, 0]
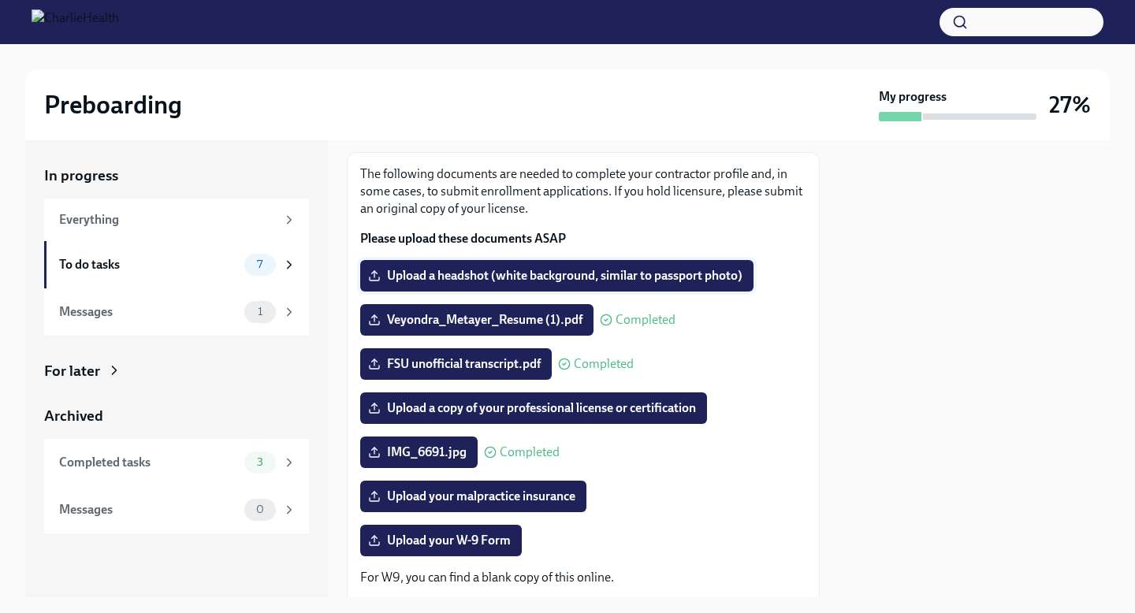
click at [660, 282] on span "Upload a headshot (white background, similar to passport photo)" at bounding box center [556, 276] width 371 height 16
click at [0, 0] on input "Upload a headshot (white background, similar to passport photo)" at bounding box center [0, 0] width 0 height 0
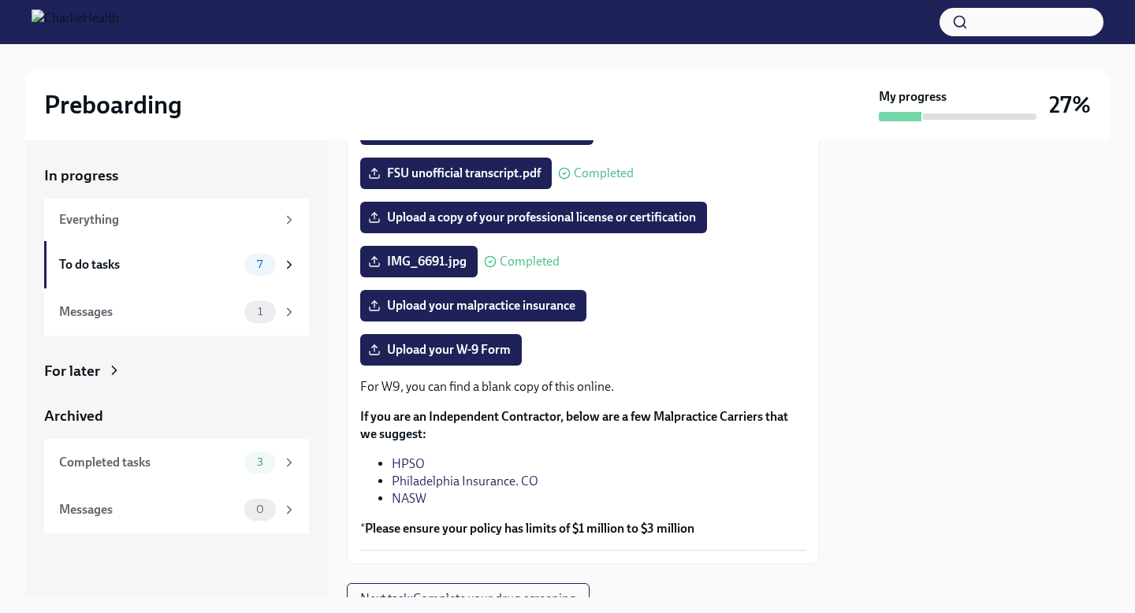
scroll to position [340, 0]
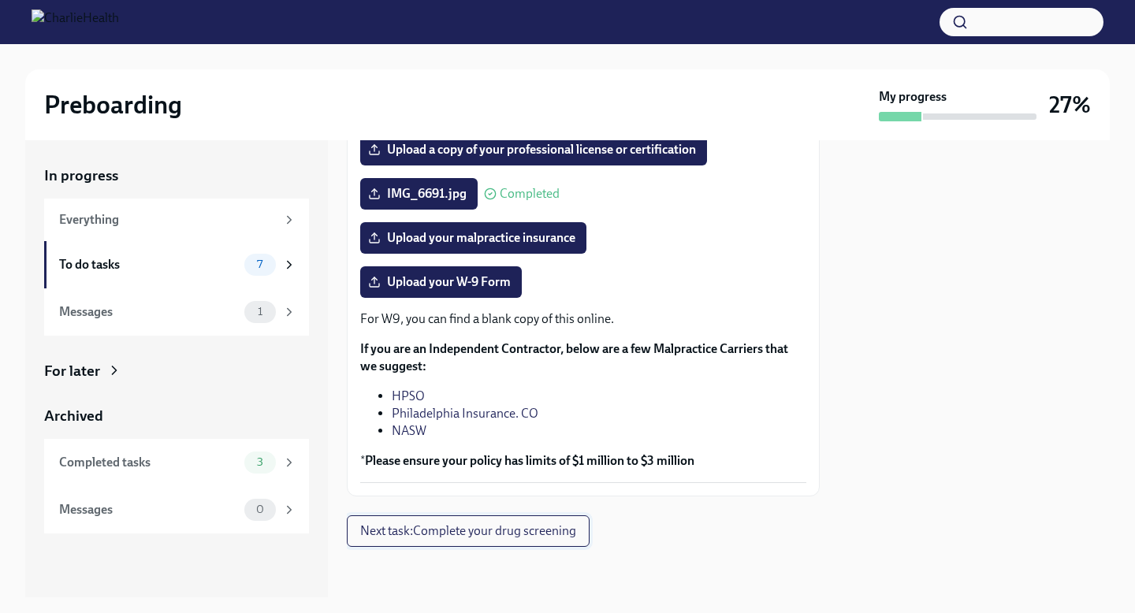
click at [543, 529] on span "Next task : Complete your drug screening" at bounding box center [468, 531] width 216 height 16
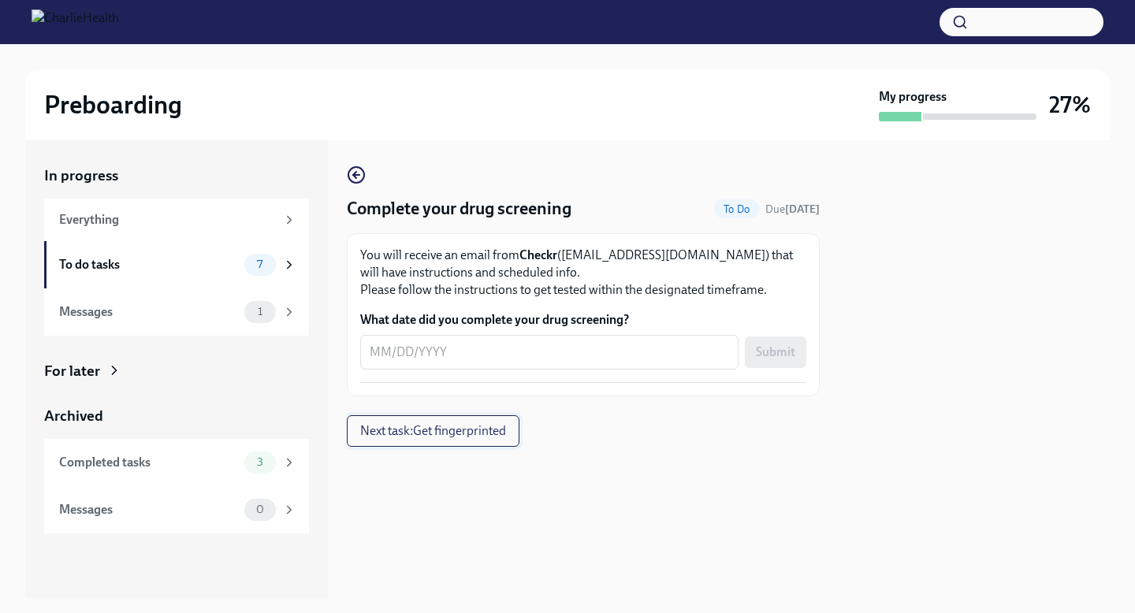
click at [472, 438] on span "Next task : Get fingerprinted" at bounding box center [433, 431] width 146 height 16
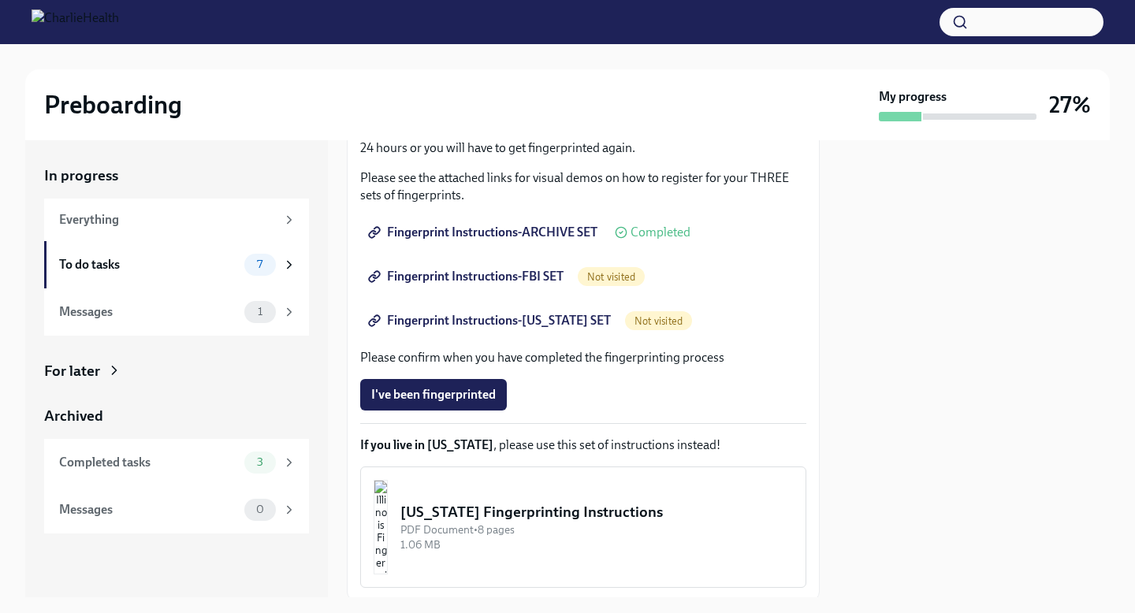
scroll to position [359, 0]
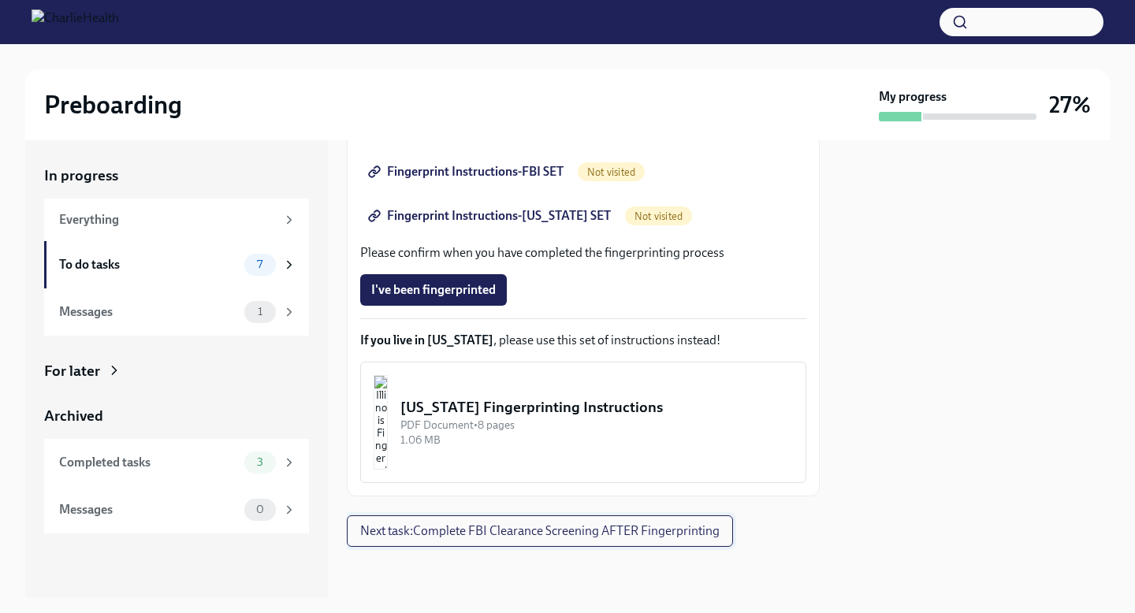
click at [469, 519] on button "Next task : Complete FBI Clearance Screening AFTER Fingerprinting" at bounding box center [540, 531] width 386 height 32
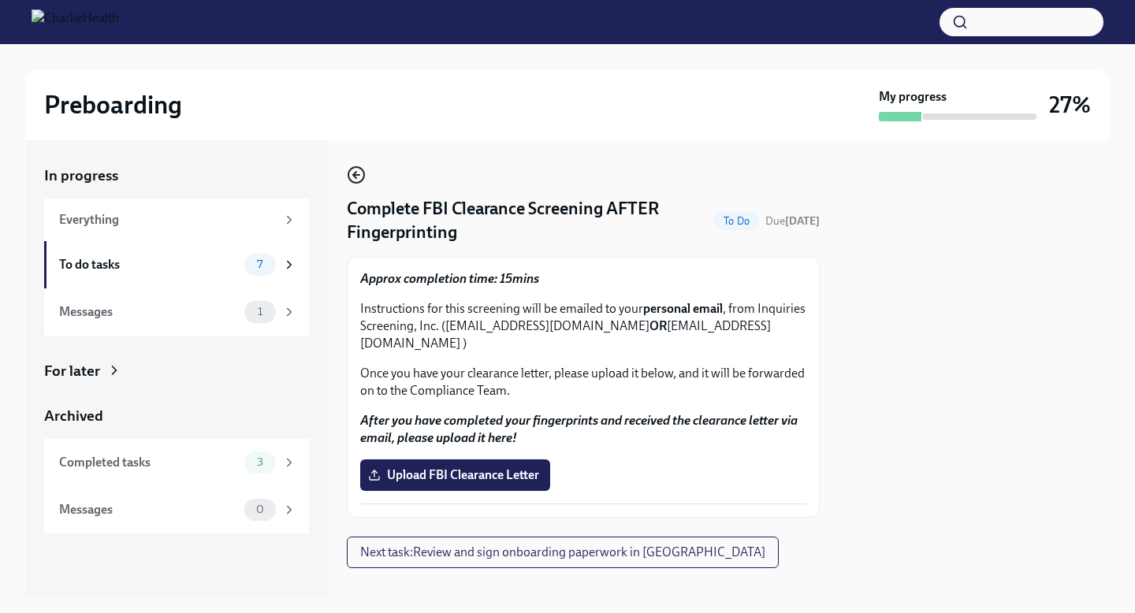
click at [359, 177] on icon "button" at bounding box center [356, 174] width 19 height 19
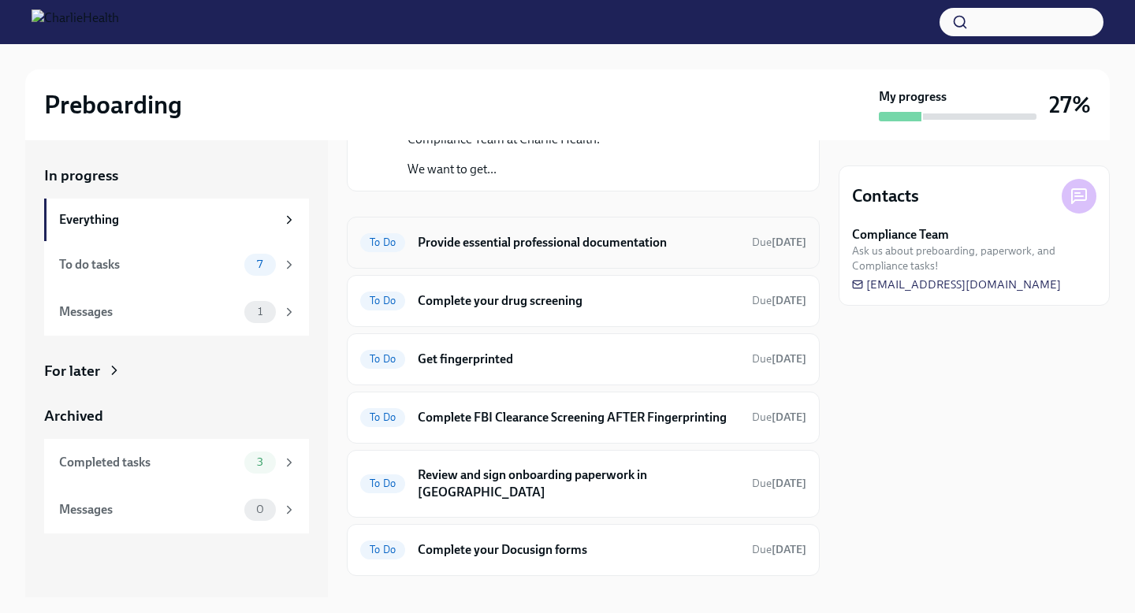
scroll to position [76, 0]
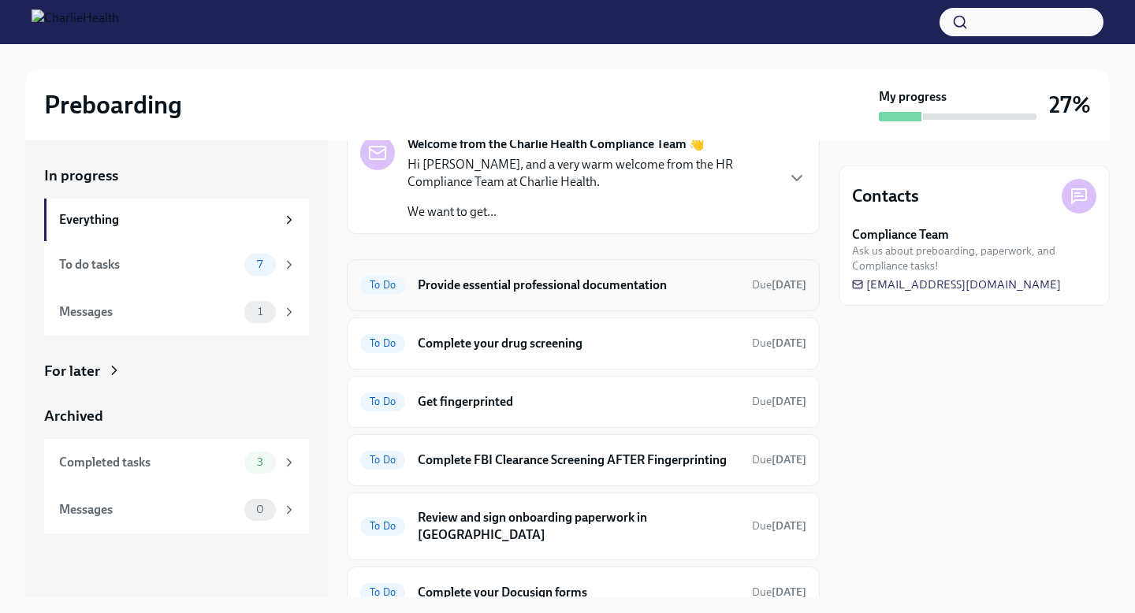
click at [517, 292] on h6 "Provide essential professional documentation" at bounding box center [579, 285] width 322 height 17
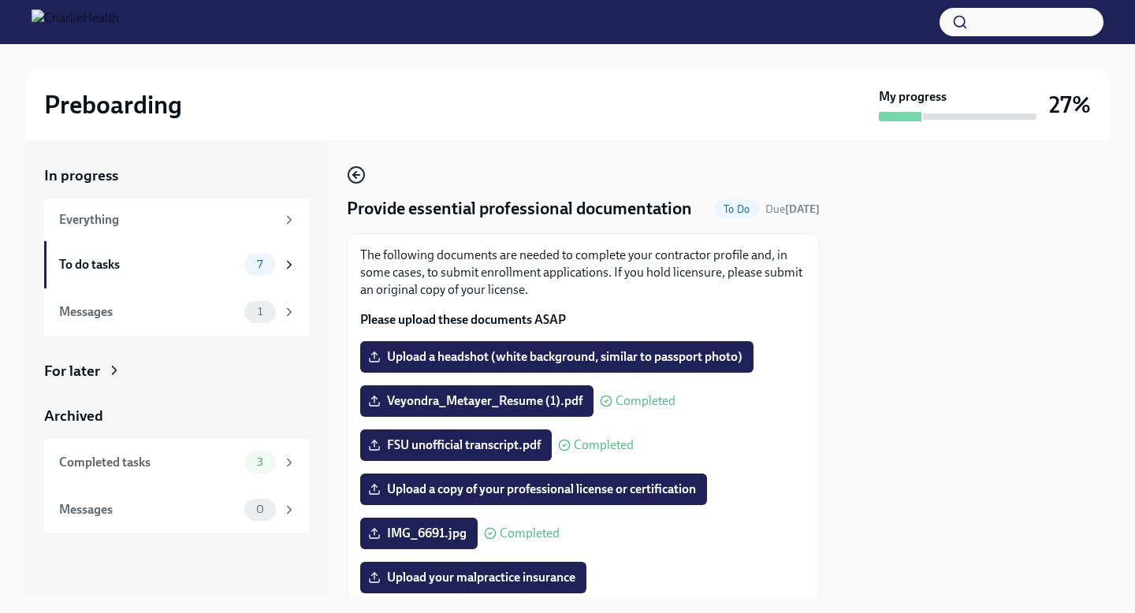
click at [355, 175] on icon "button" at bounding box center [356, 175] width 6 height 0
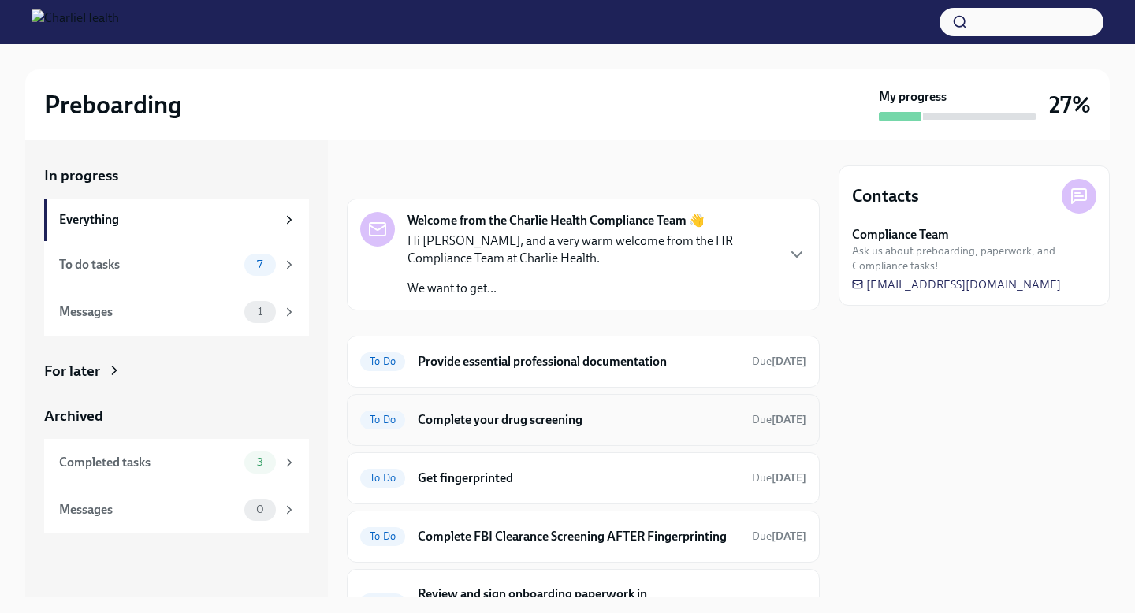
click at [462, 423] on h6 "Complete your drug screening" at bounding box center [579, 419] width 322 height 17
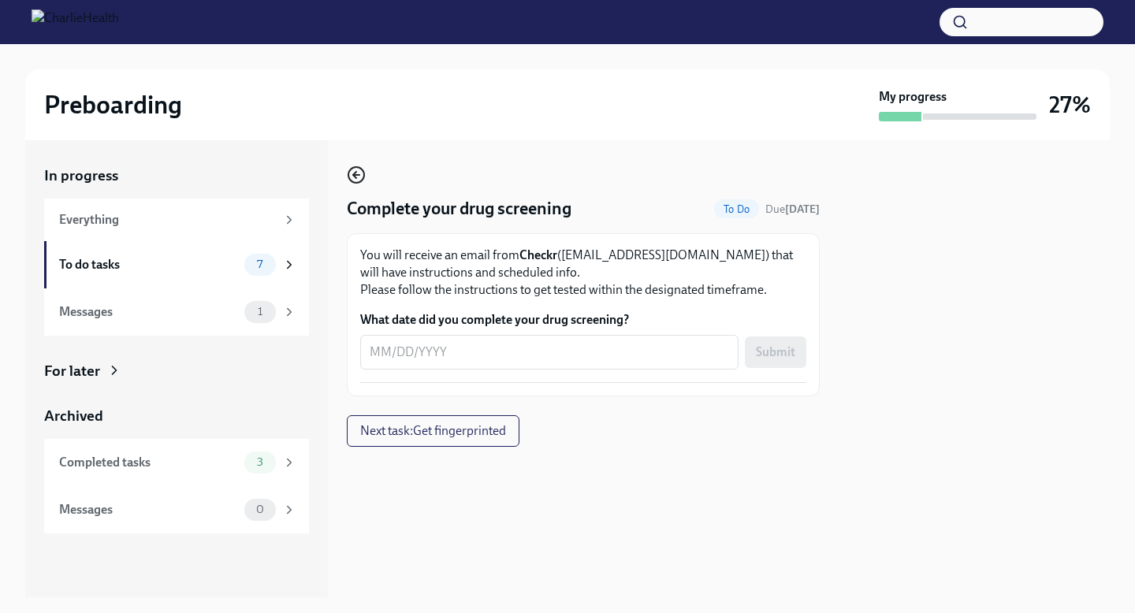
click at [357, 178] on icon "button" at bounding box center [356, 174] width 19 height 19
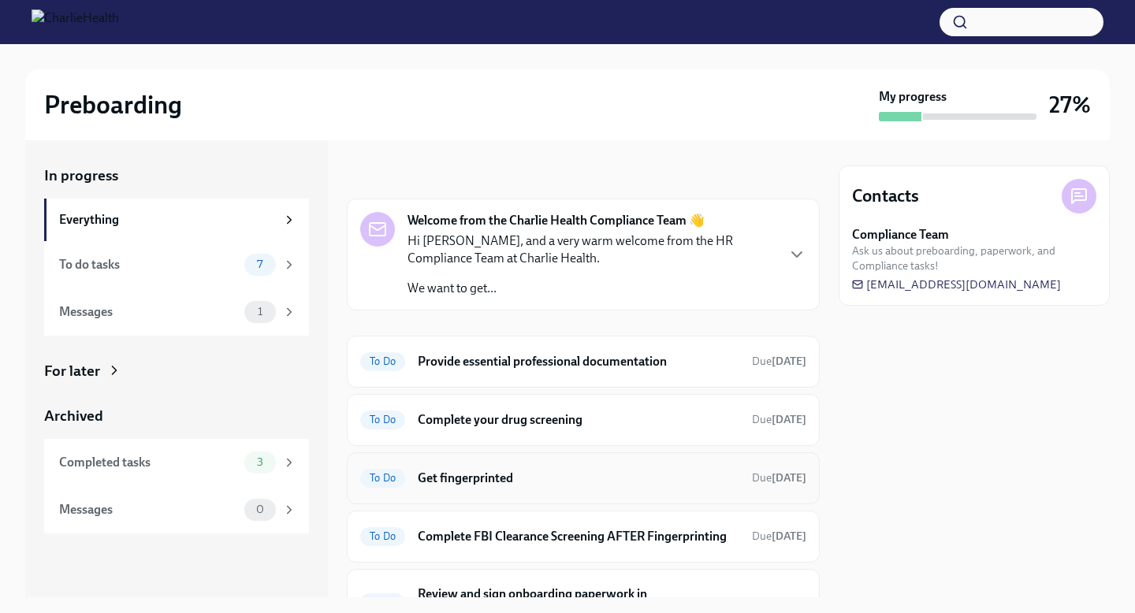
click at [482, 477] on h6 "Get fingerprinted" at bounding box center [579, 478] width 322 height 17
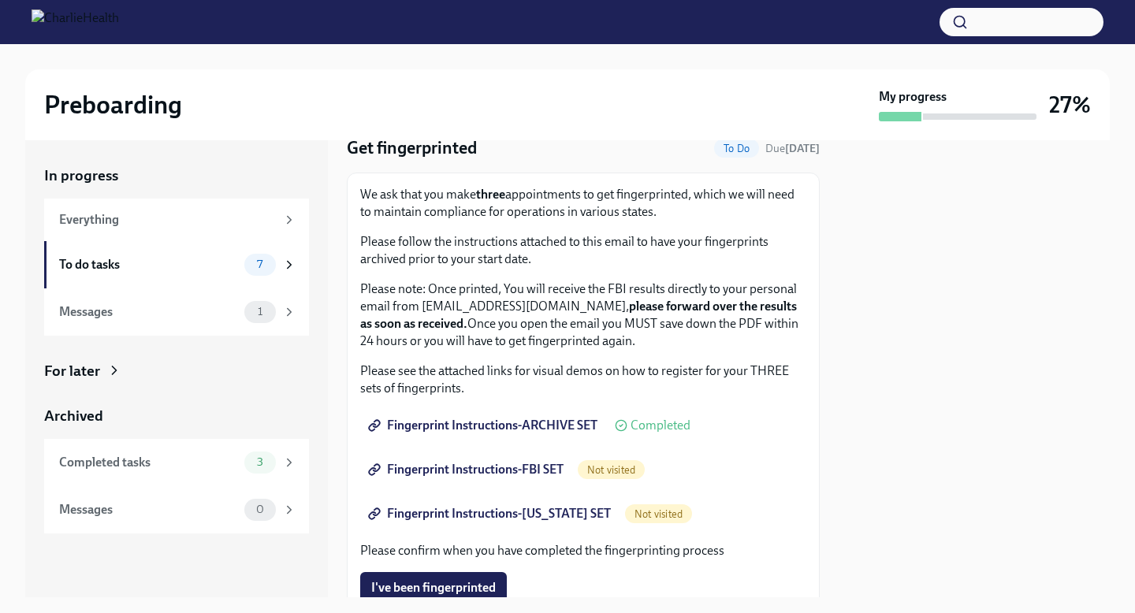
scroll to position [62, 0]
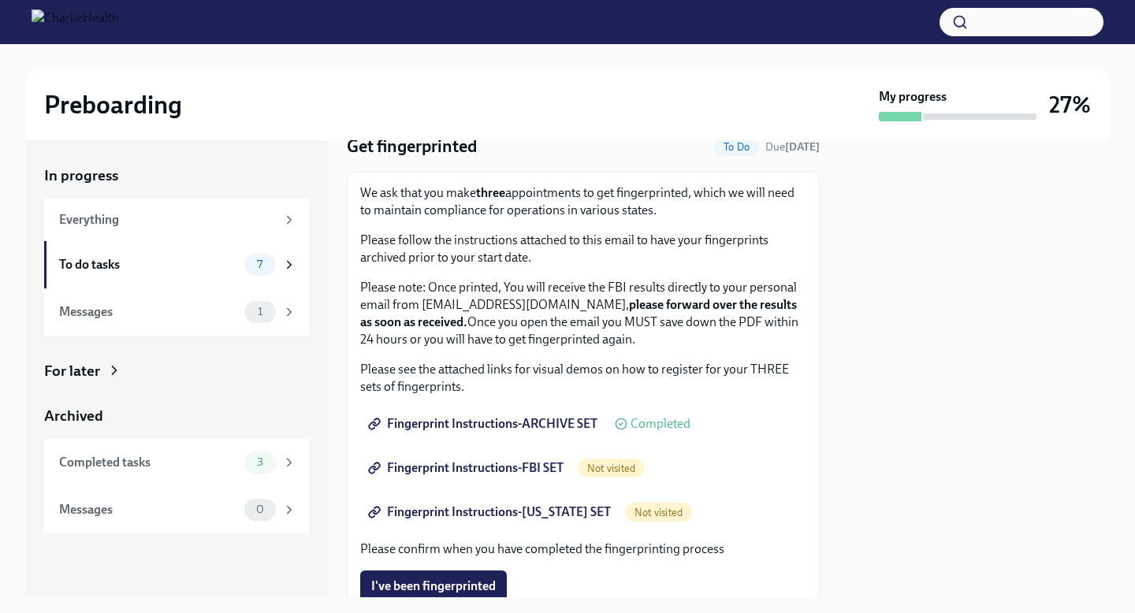
click at [519, 425] on span "Fingerprint Instructions-ARCHIVE SET" at bounding box center [484, 424] width 226 height 16
click at [500, 466] on span "Fingerprint Instructions-FBI SET" at bounding box center [467, 468] width 192 height 16
click at [504, 513] on span "Fingerprint Instructions-FLORIDA SET" at bounding box center [491, 512] width 240 height 16
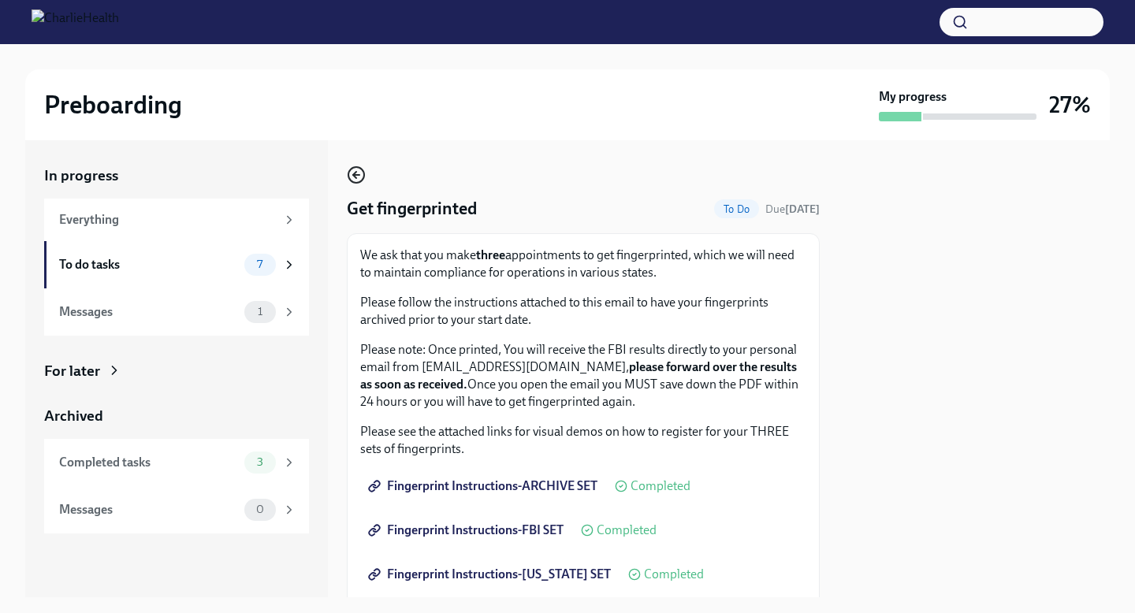
click at [353, 173] on icon "button" at bounding box center [356, 174] width 19 height 19
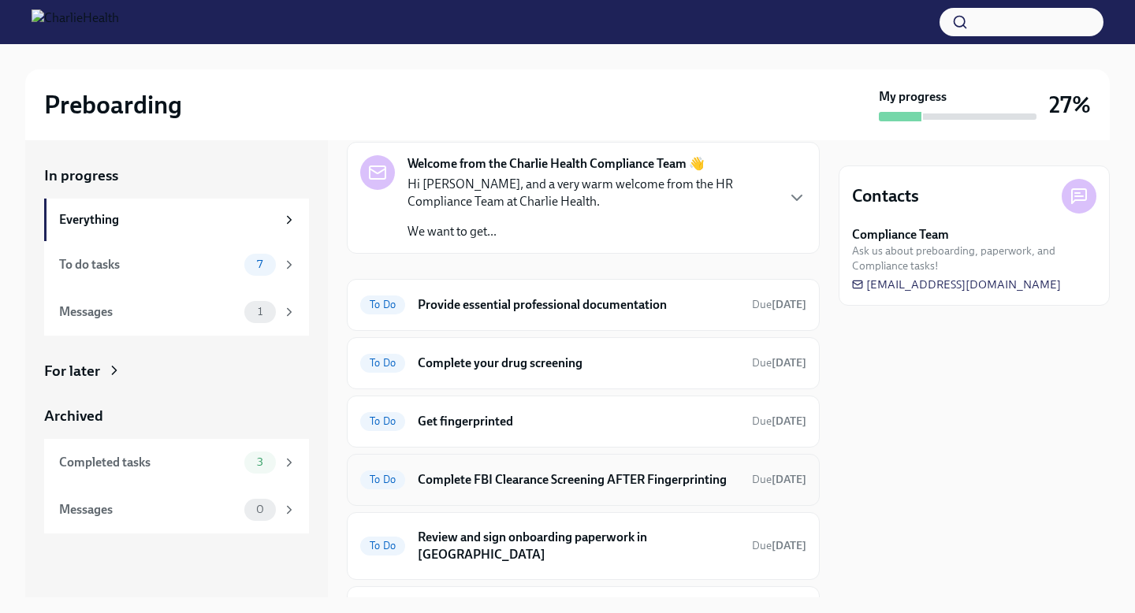
scroll to position [72, 0]
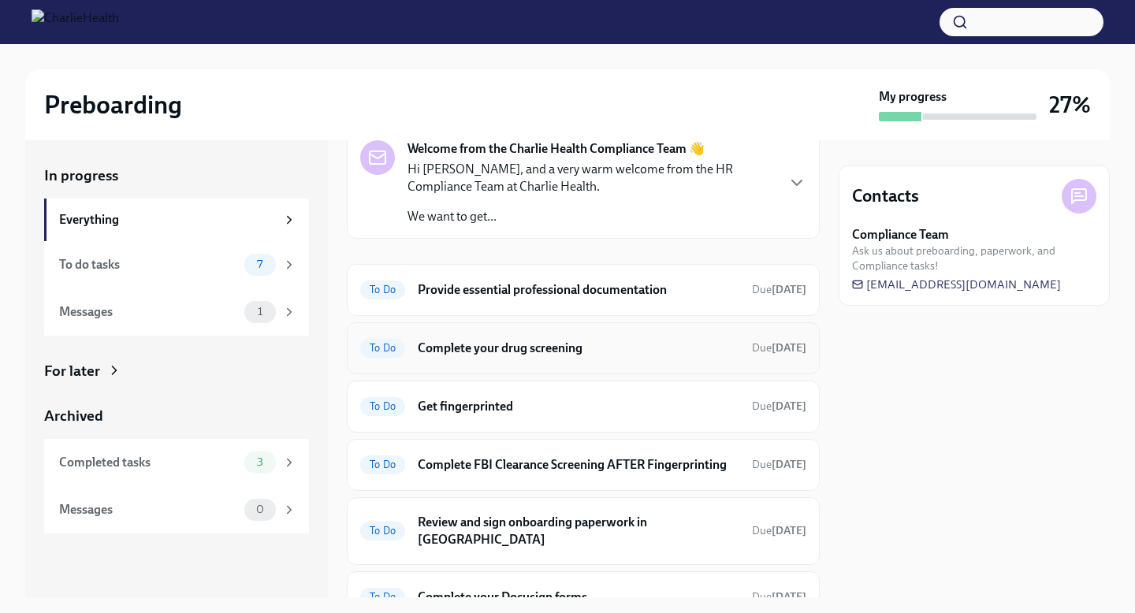
click at [563, 352] on h6 "Complete your drug screening" at bounding box center [579, 348] width 322 height 17
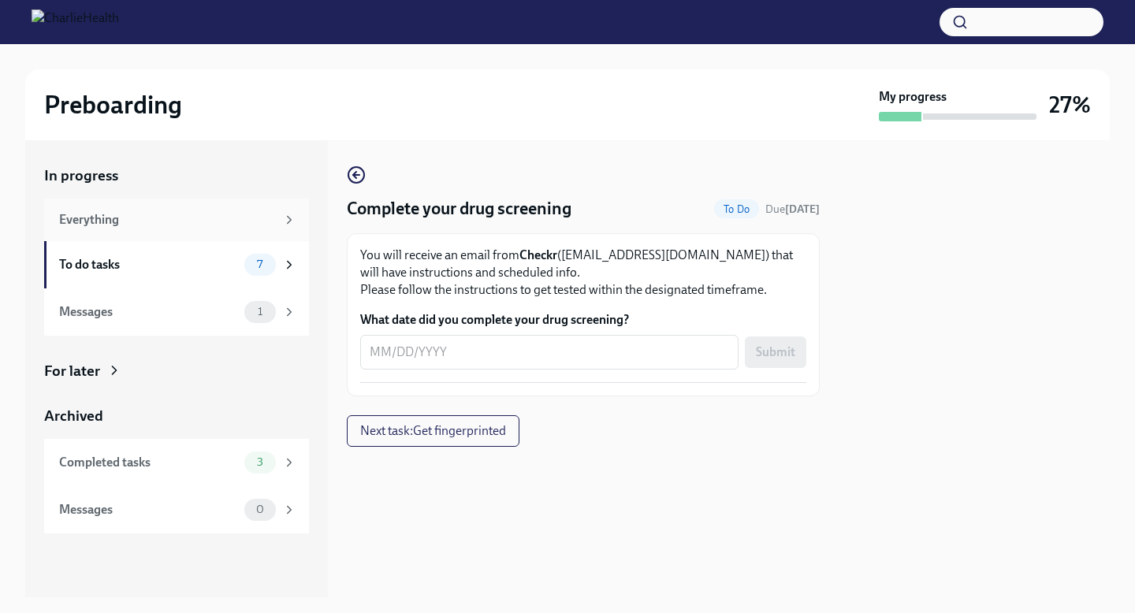
click at [152, 214] on div "Everything" at bounding box center [167, 219] width 217 height 17
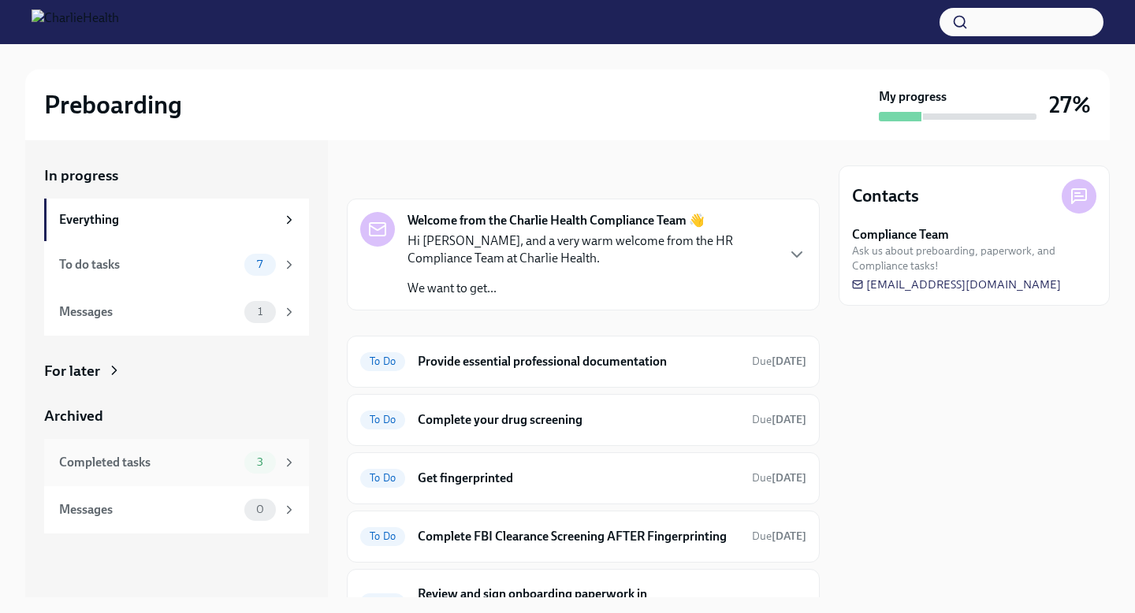
click at [153, 448] on div "Completed tasks 3" at bounding box center [176, 462] width 265 height 47
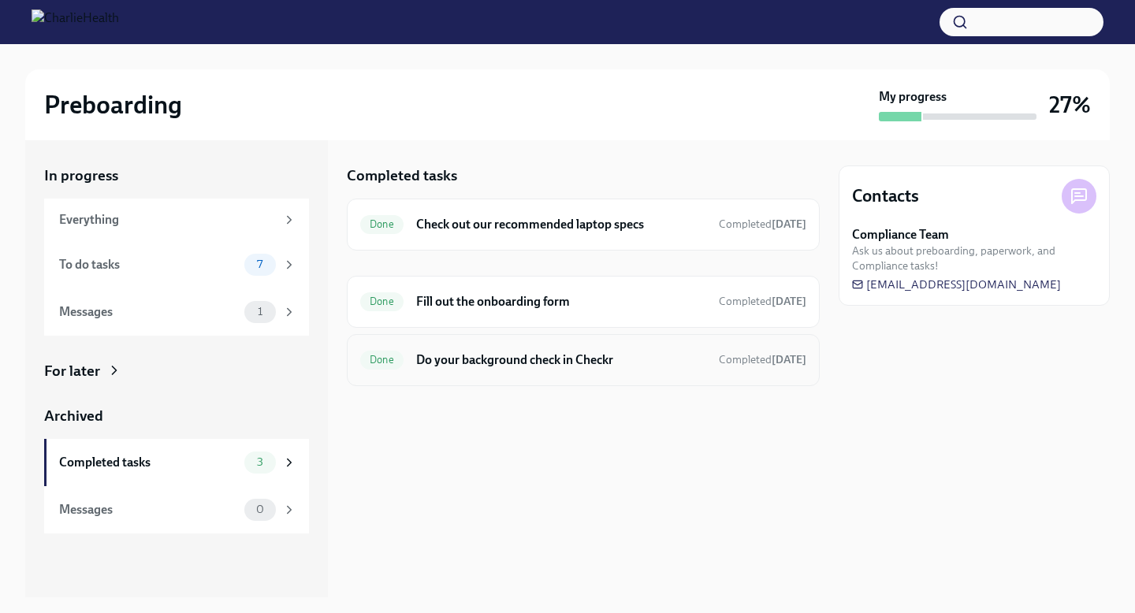
click at [515, 374] on div "Done Do your background check in Checkr Completed today" at bounding box center [583, 360] width 473 height 52
click at [515, 358] on h6 "Do your background check in Checkr" at bounding box center [561, 359] width 290 height 17
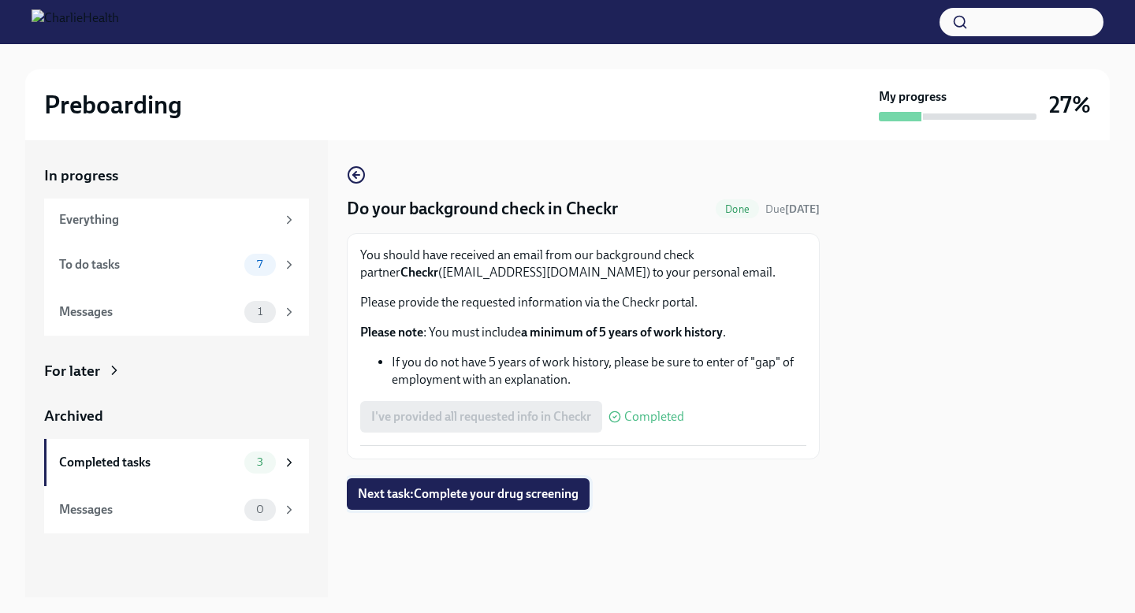
click at [471, 494] on span "Next task : Complete your drug screening" at bounding box center [468, 494] width 221 height 16
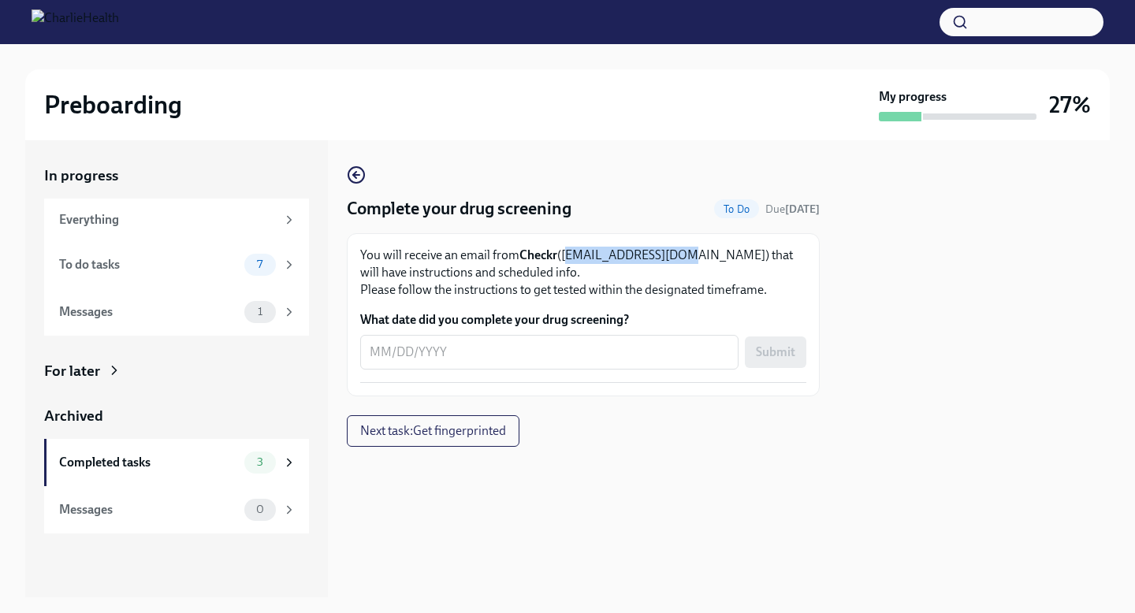
drag, startPoint x: 563, startPoint y: 256, endPoint x: 679, endPoint y: 260, distance: 116.7
click at [679, 260] on p "You will receive an email from Checkr (support@checkr.com) that will have instr…" at bounding box center [583, 273] width 446 height 52
copy p "support@checkr.com"
click at [362, 173] on icon "button" at bounding box center [356, 174] width 19 height 19
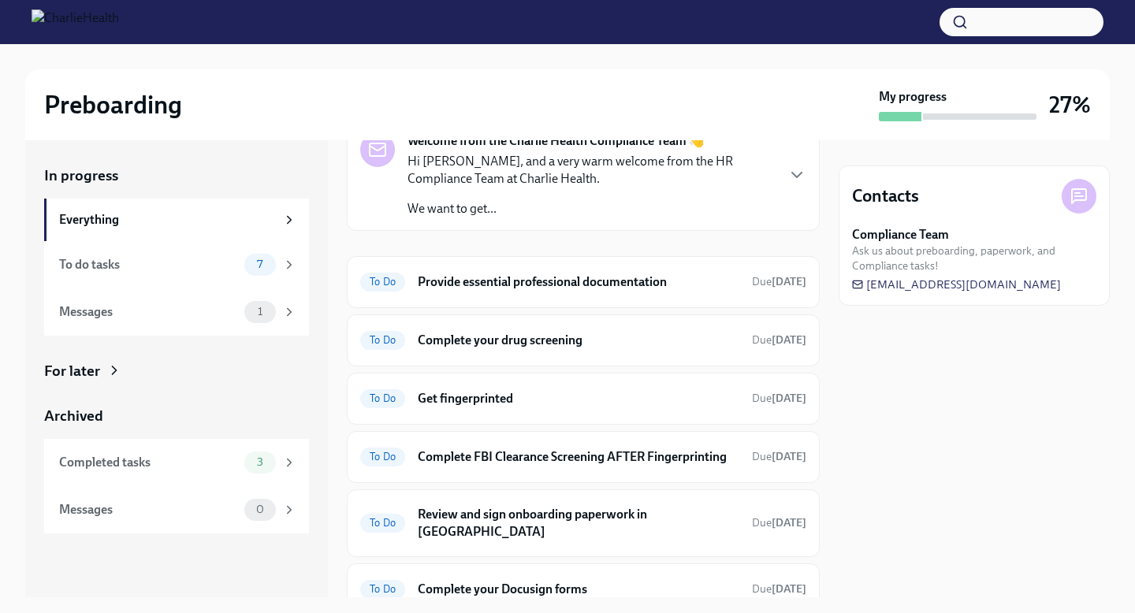
scroll to position [82, 0]
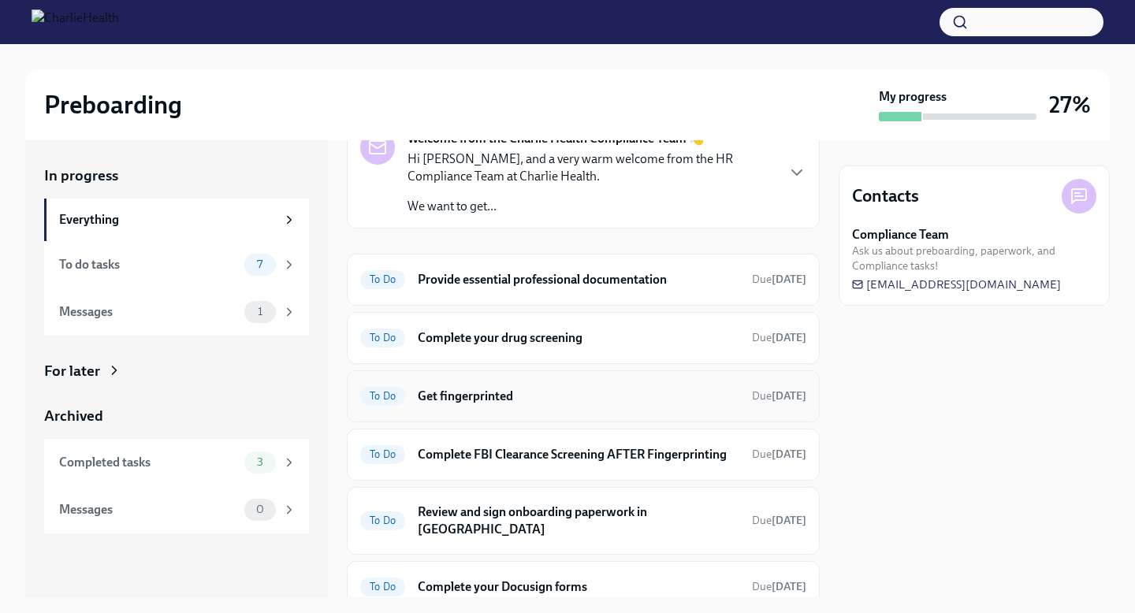
click at [504, 389] on h6 "Get fingerprinted" at bounding box center [579, 396] width 322 height 17
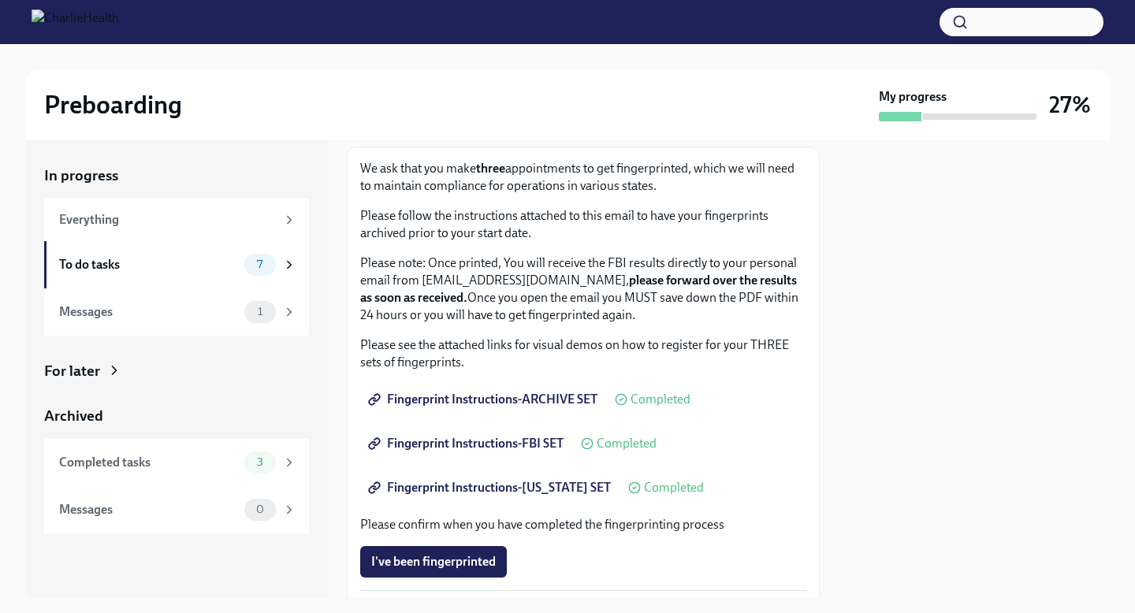
scroll to position [89, 0]
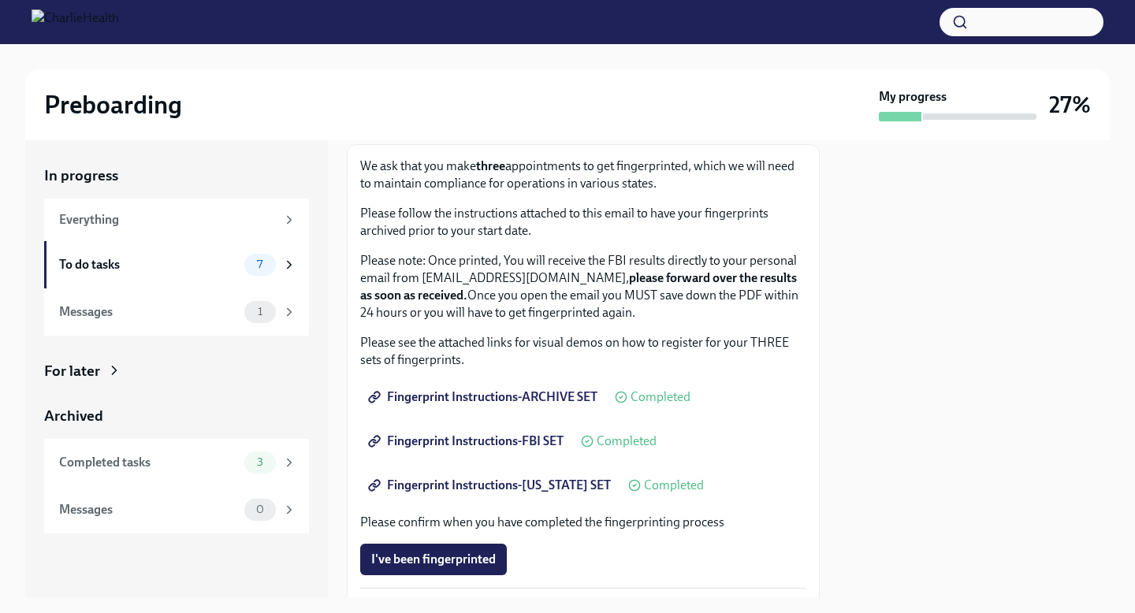
click at [499, 396] on span "Fingerprint Instructions-ARCHIVE SET" at bounding box center [484, 397] width 226 height 16
click at [511, 401] on span "Fingerprint Instructions-ARCHIVE SET" at bounding box center [484, 397] width 226 height 16
click at [433, 434] on span "Fingerprint Instructions-FBI SET" at bounding box center [467, 441] width 192 height 16
click at [464, 482] on span "Fingerprint Instructions-FLORIDA SET" at bounding box center [491, 486] width 240 height 16
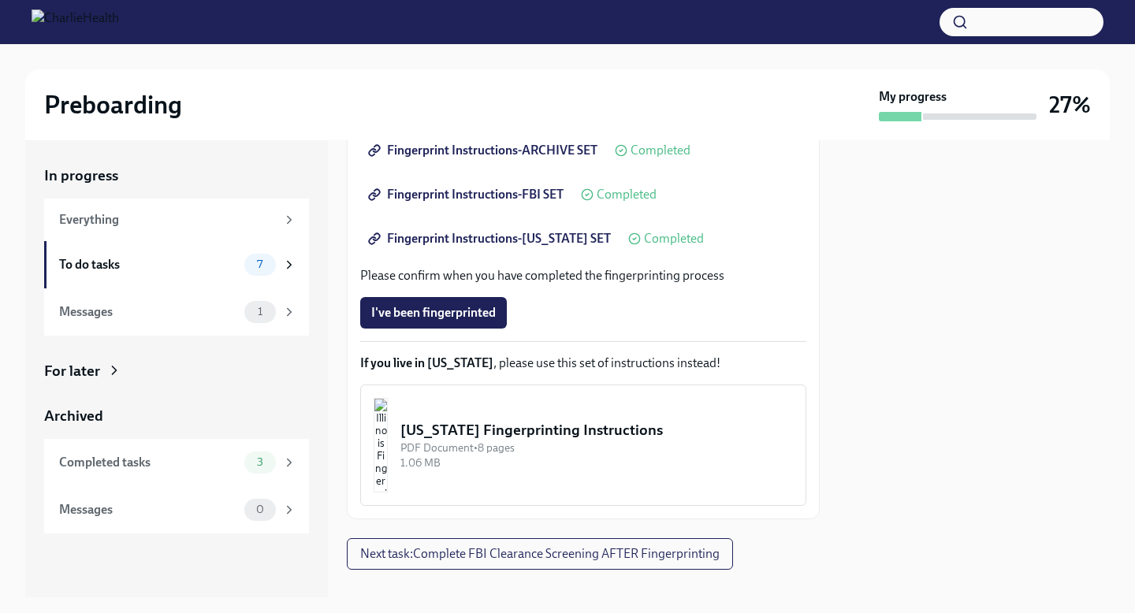
scroll to position [359, 0]
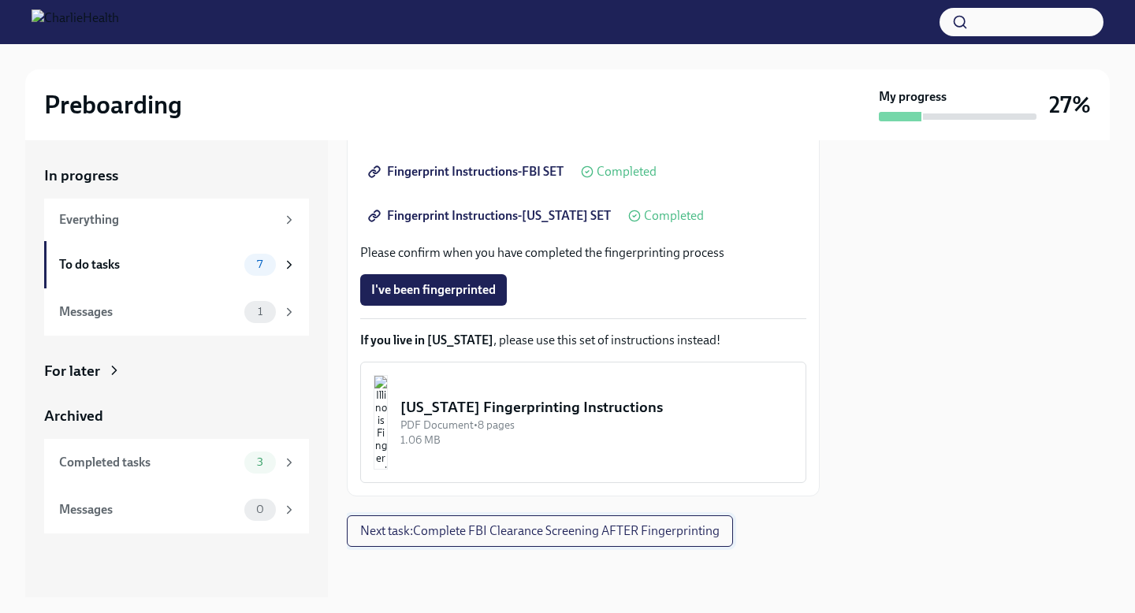
click at [441, 540] on button "Next task : Complete FBI Clearance Screening AFTER Fingerprinting" at bounding box center [540, 531] width 386 height 32
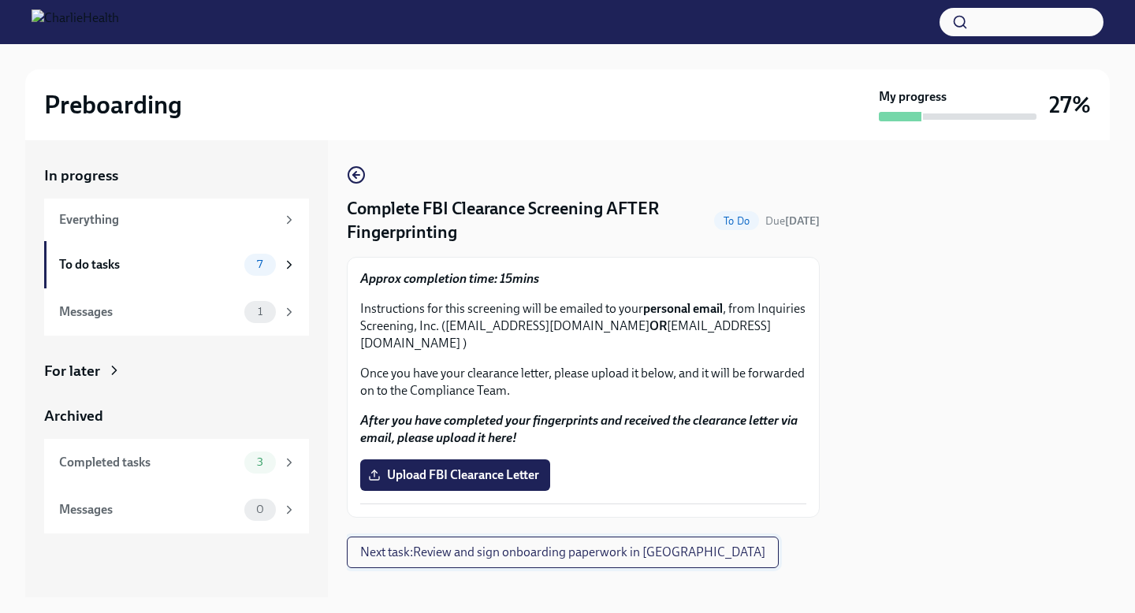
click at [455, 545] on span "Next task : Review and sign onboarding paperwork in UKG" at bounding box center [562, 553] width 405 height 16
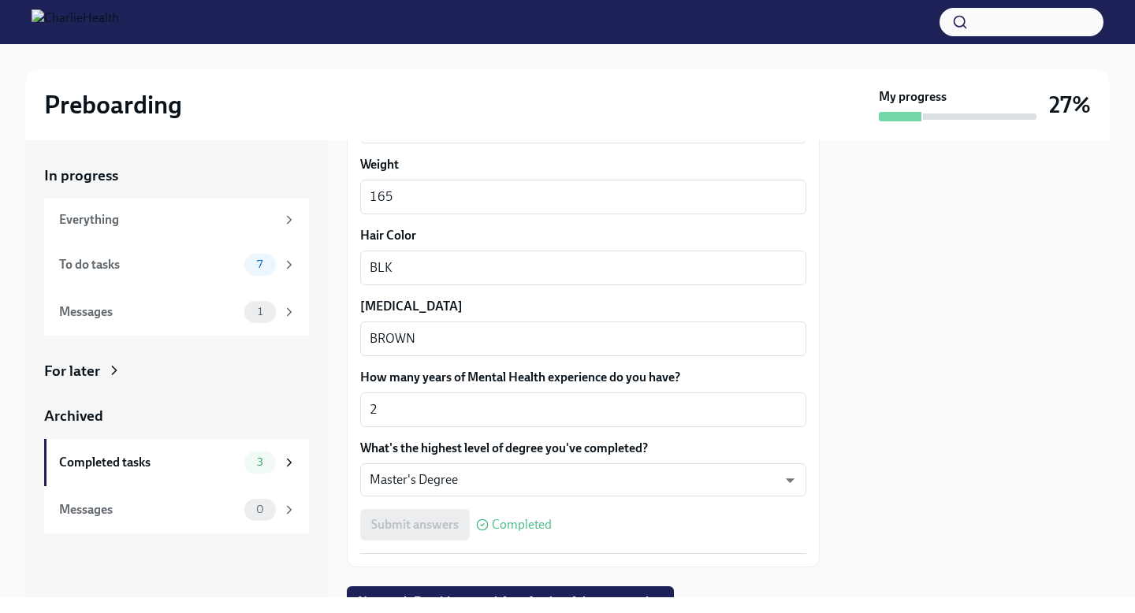
scroll to position [1476, 0]
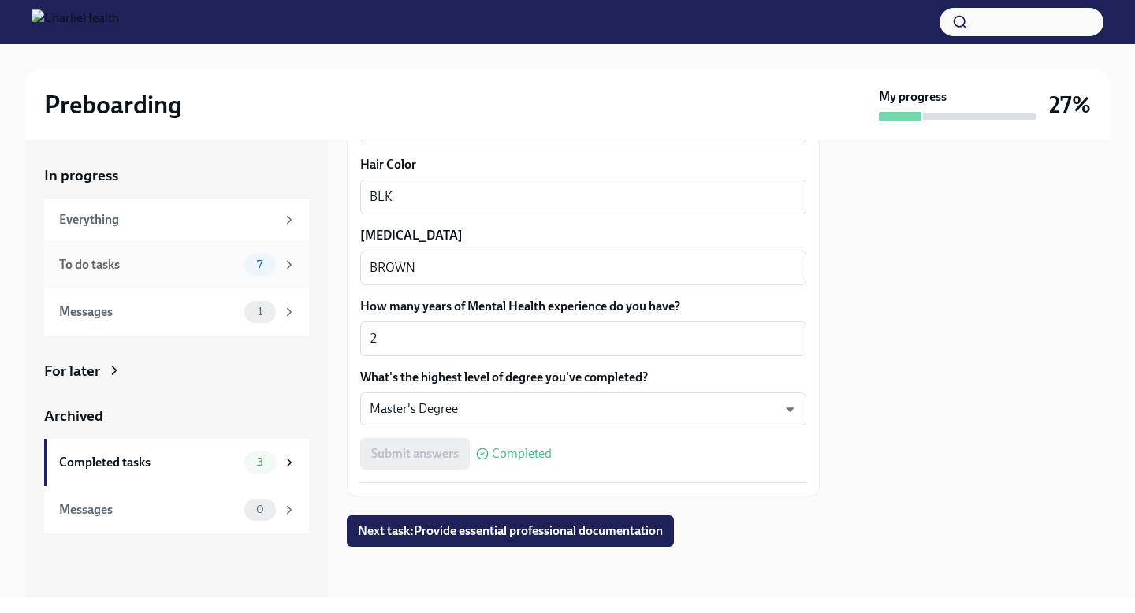
click at [174, 277] on div "To do tasks 7" at bounding box center [176, 264] width 265 height 47
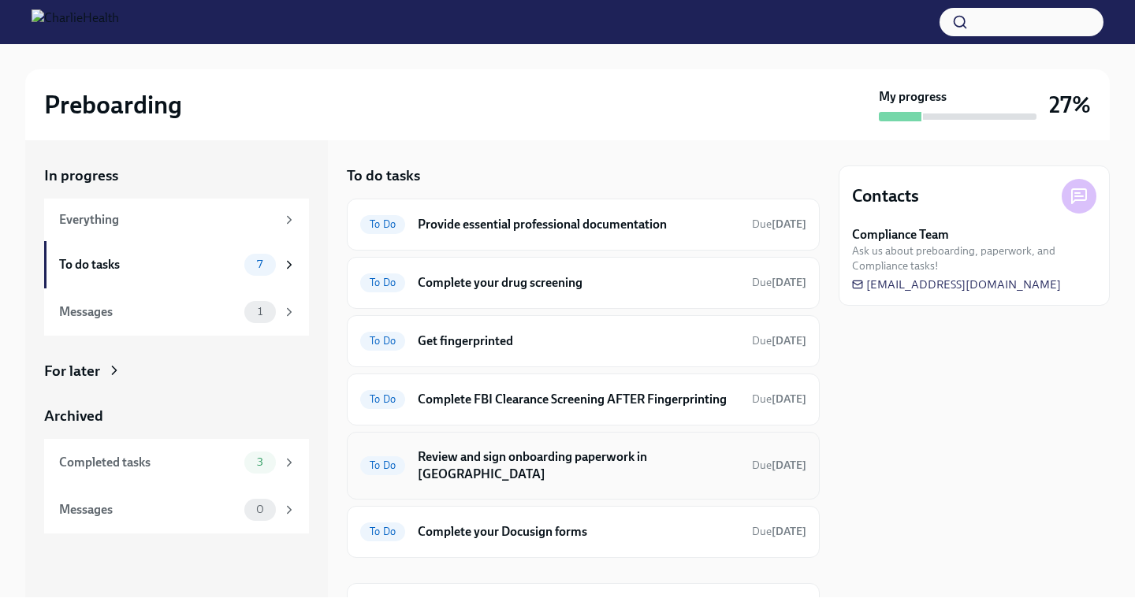
click at [518, 470] on div "To Do Review and sign onboarding paperwork in [GEOGRAPHIC_DATA] Due [DATE]" at bounding box center [583, 465] width 446 height 41
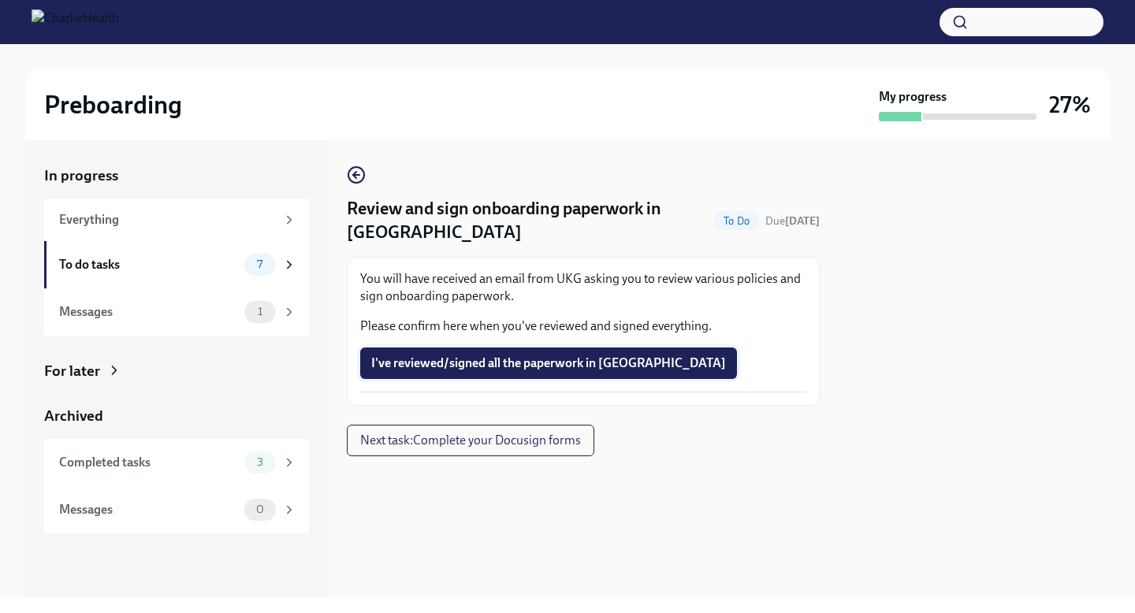
click at [538, 356] on span "I've reviewed/signed all the paperwork in [GEOGRAPHIC_DATA]" at bounding box center [548, 363] width 355 height 16
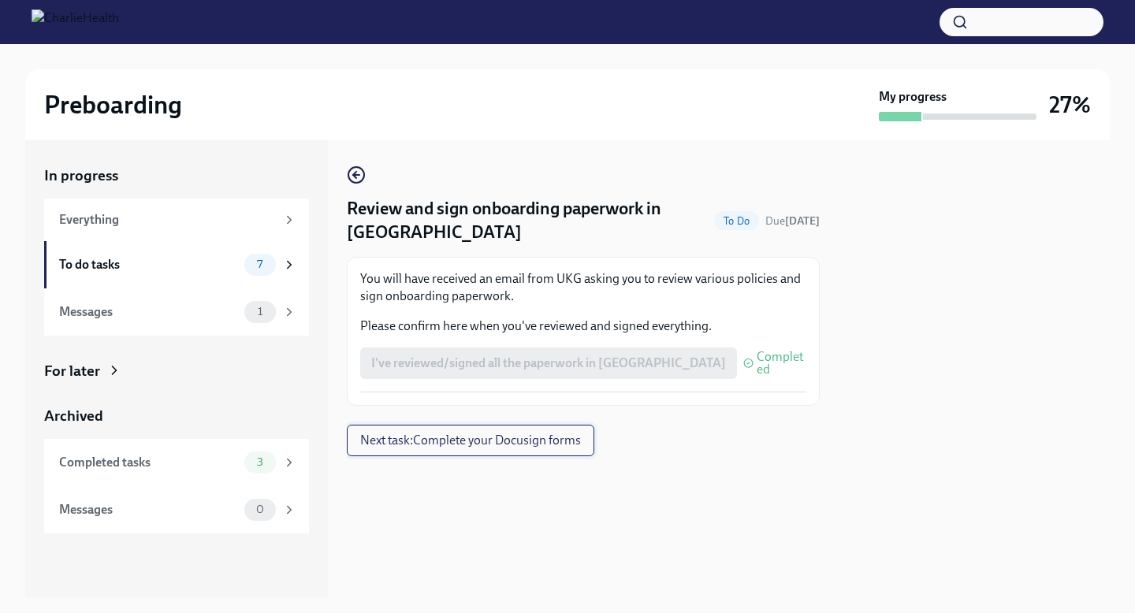
click at [496, 442] on span "Next task : Complete your Docusign forms" at bounding box center [470, 441] width 221 height 16
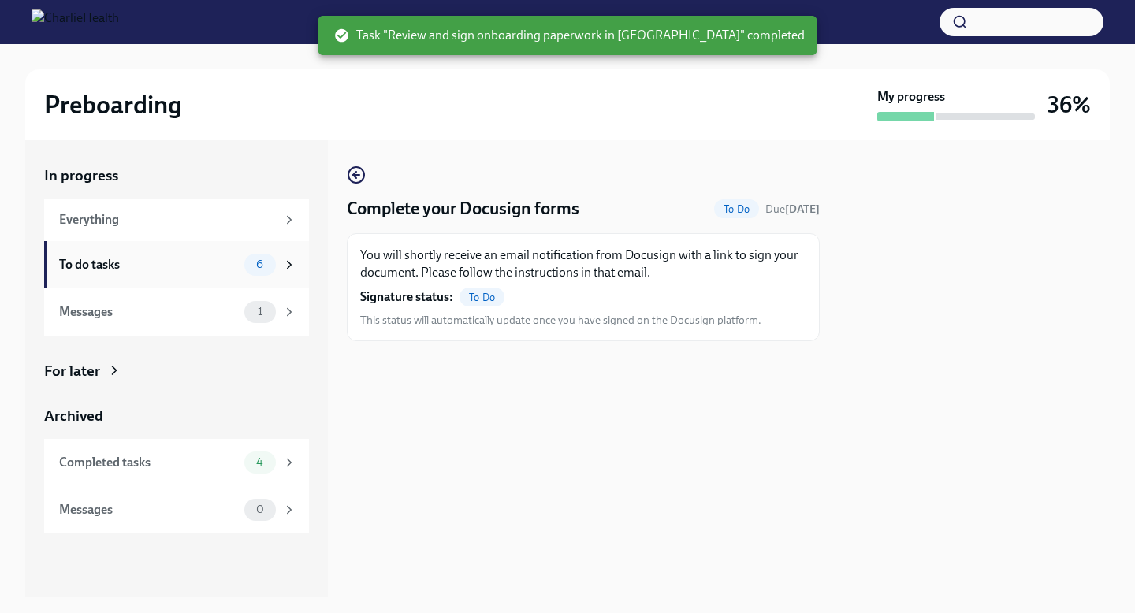
click at [136, 268] on div "To do tasks" at bounding box center [148, 264] width 179 height 17
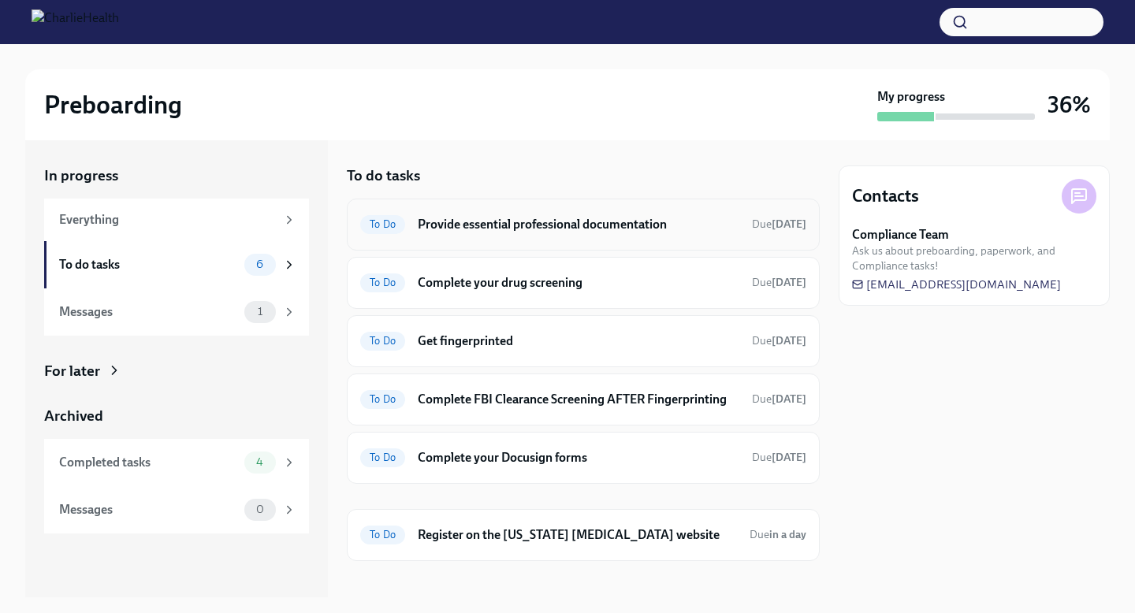
click at [592, 232] on h6 "Provide essential professional documentation" at bounding box center [579, 224] width 322 height 17
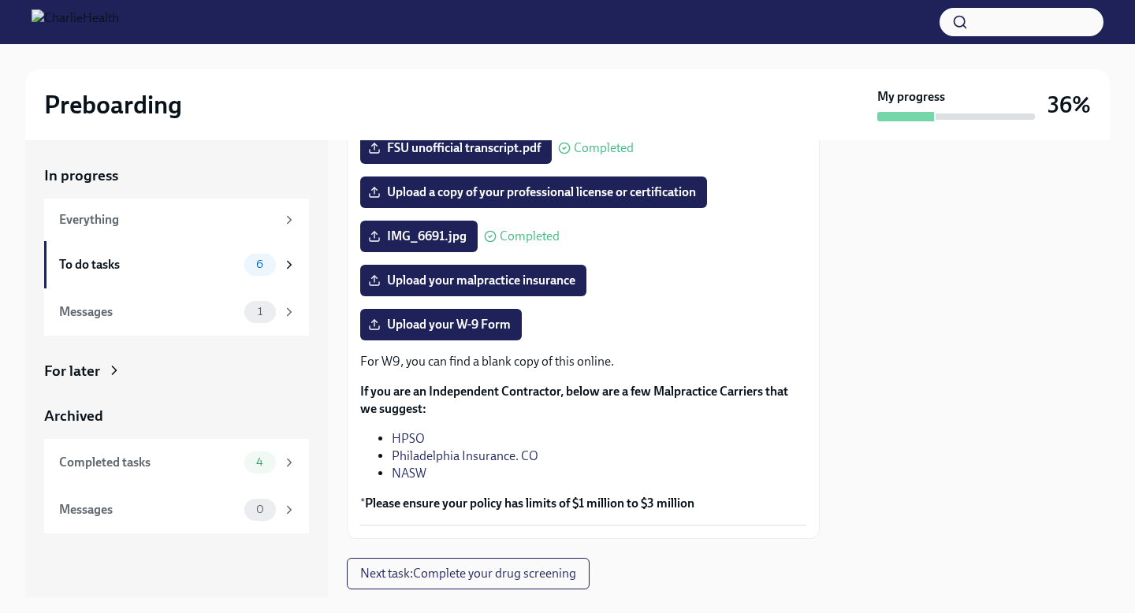
scroll to position [299, 0]
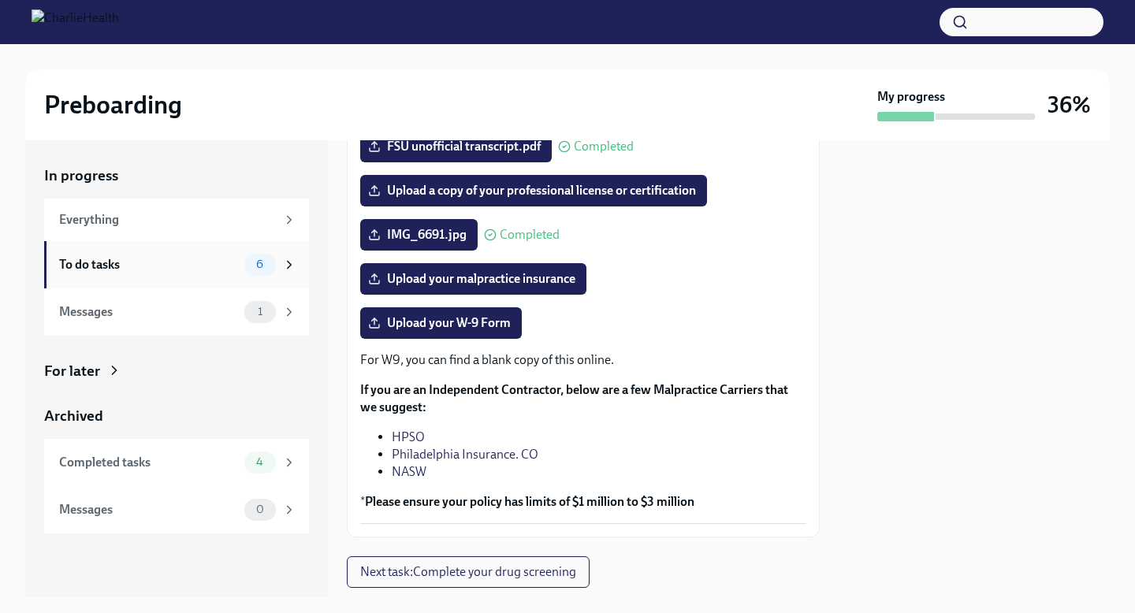
click at [203, 273] on div "To do tasks" at bounding box center [148, 264] width 179 height 17
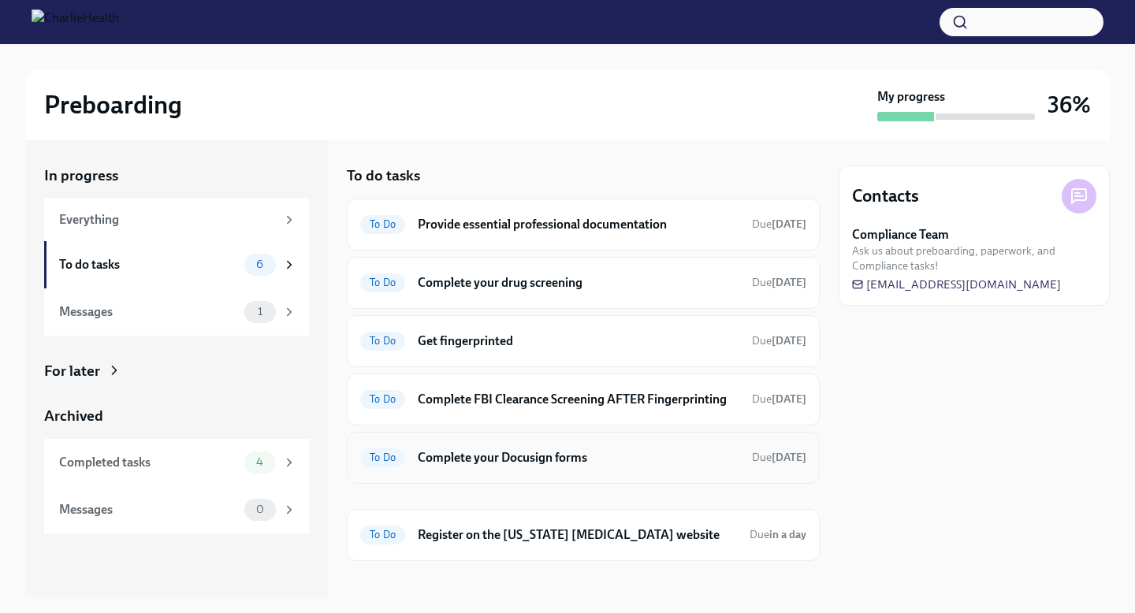
click at [496, 456] on h6 "Complete your Docusign forms" at bounding box center [579, 457] width 322 height 17
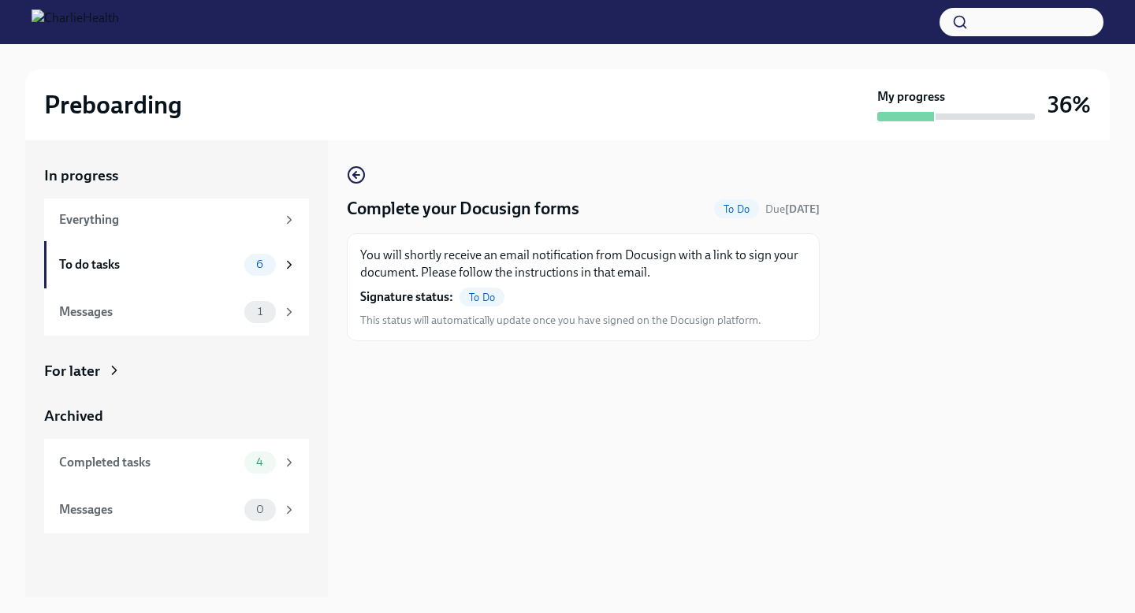
click at [102, 18] on img at bounding box center [75, 21] width 87 height 25
click at [156, 264] on div "To do tasks" at bounding box center [148, 264] width 179 height 17
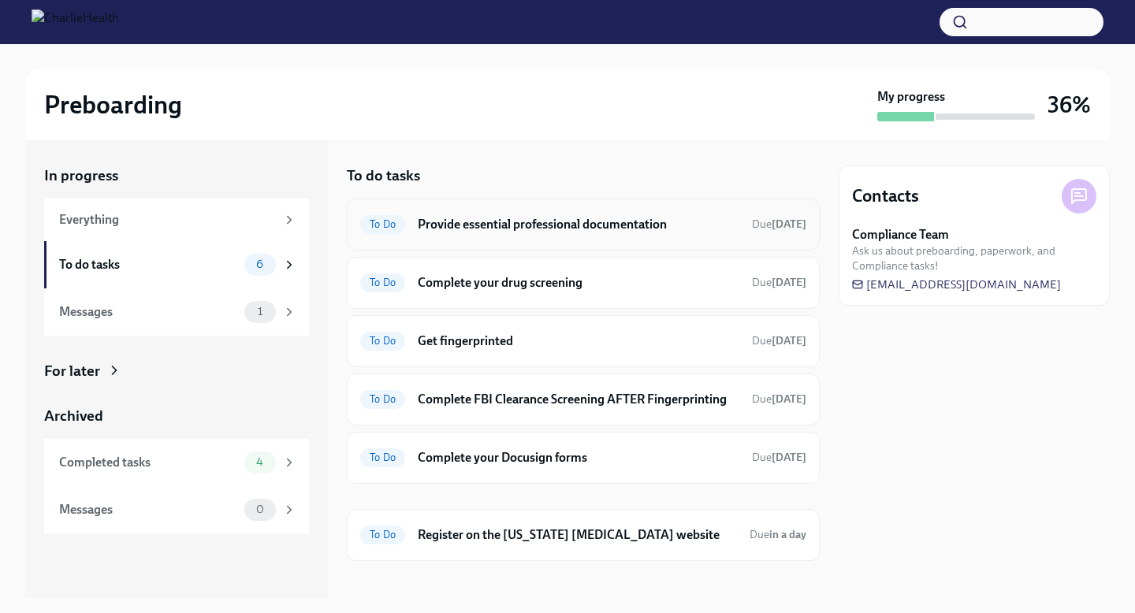
click at [518, 222] on h6 "Provide essential professional documentation" at bounding box center [579, 224] width 322 height 17
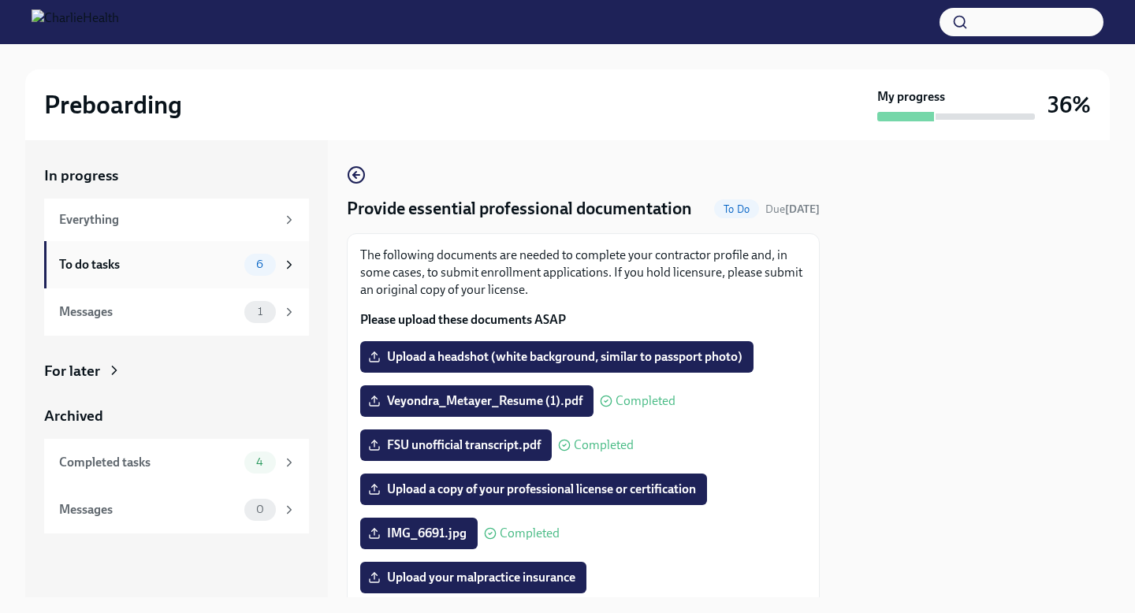
click at [216, 273] on div "To do tasks 6" at bounding box center [177, 265] width 237 height 22
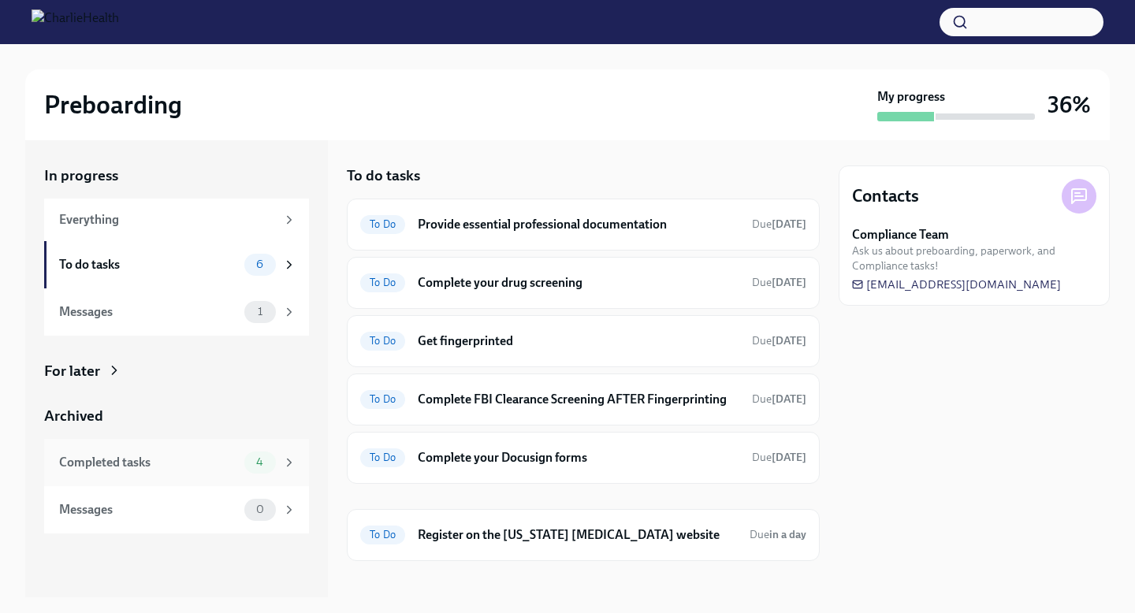
click at [210, 459] on div "Completed tasks" at bounding box center [148, 462] width 179 height 17
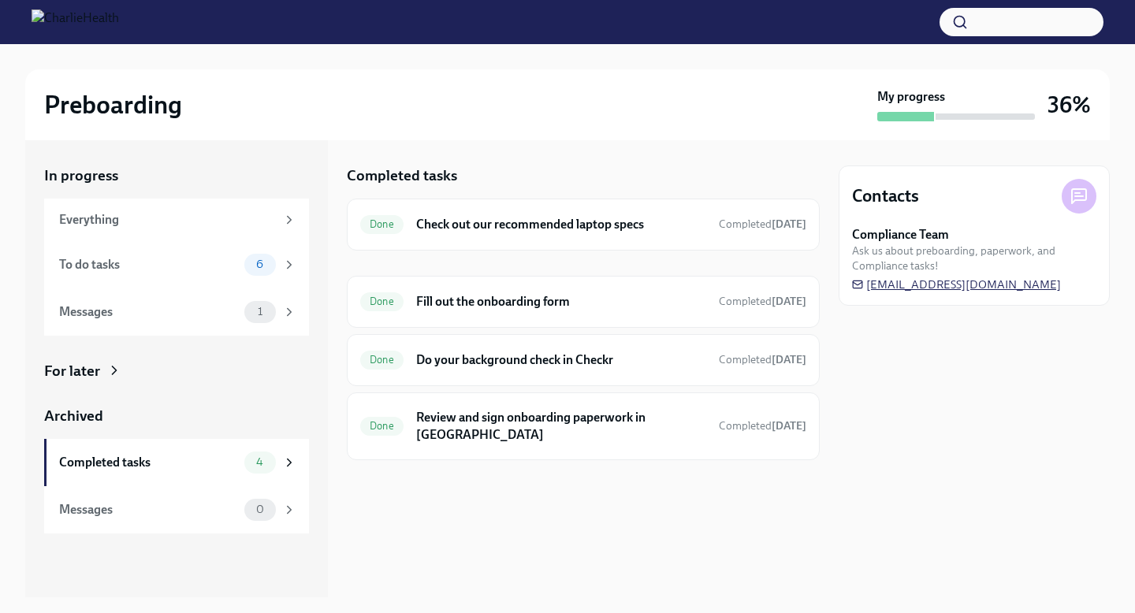
click at [879, 281] on span "[EMAIL_ADDRESS][DOMAIN_NAME]" at bounding box center [956, 285] width 209 height 16
click at [854, 279] on icon at bounding box center [857, 284] width 11 height 11
click at [1010, 287] on span "[EMAIL_ADDRESS][DOMAIN_NAME]" at bounding box center [956, 285] width 209 height 16
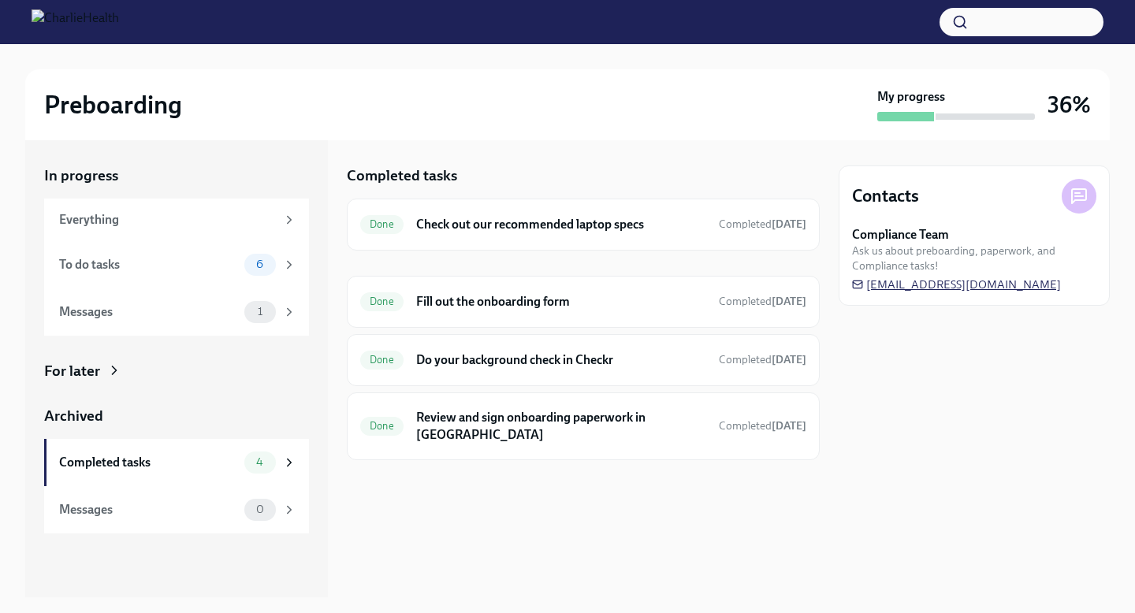
click at [1010, 287] on span "[EMAIL_ADDRESS][DOMAIN_NAME]" at bounding box center [956, 285] width 209 height 16
drag, startPoint x: 1071, startPoint y: 286, endPoint x: 899, endPoint y: 292, distance: 171.9
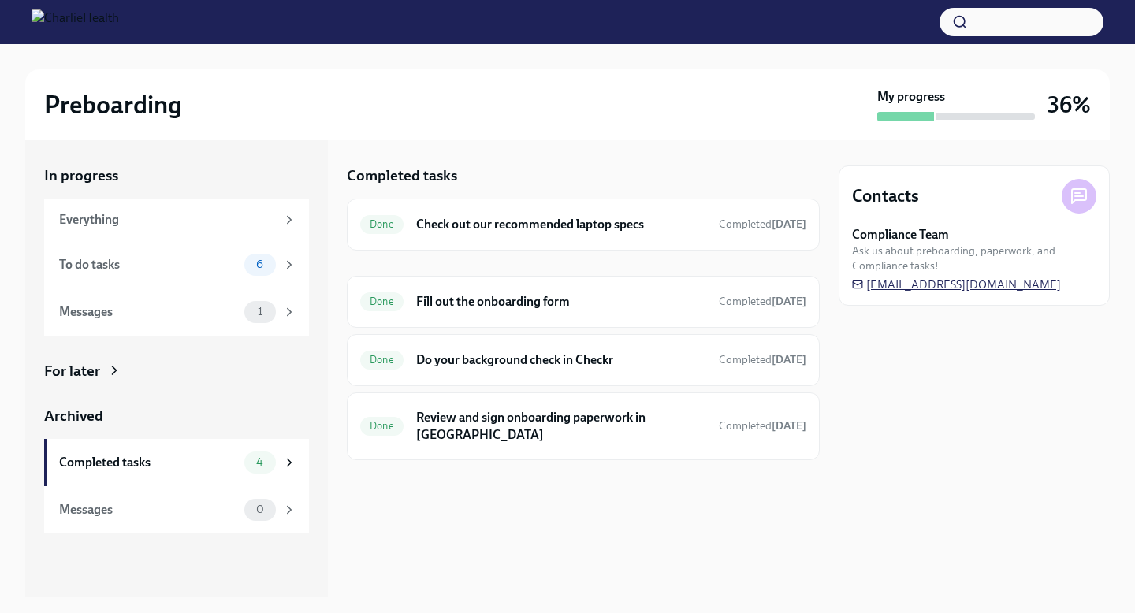
click at [899, 292] on div "Compliance Team Ask us about preboarding, paperwork, and Compliance tasks! [EMA…" at bounding box center [974, 259] width 244 height 66
click at [857, 283] on icon at bounding box center [857, 284] width 11 height 11
